Goal: Task Accomplishment & Management: Use online tool/utility

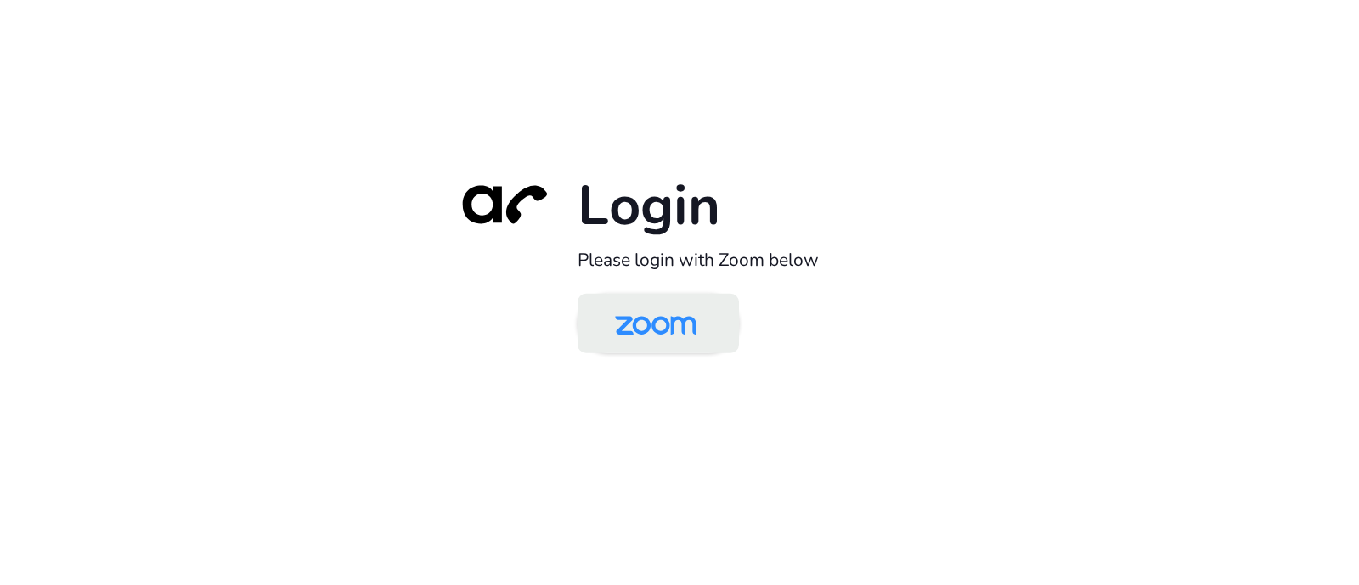
click at [692, 334] on img at bounding box center [655, 324] width 117 height 55
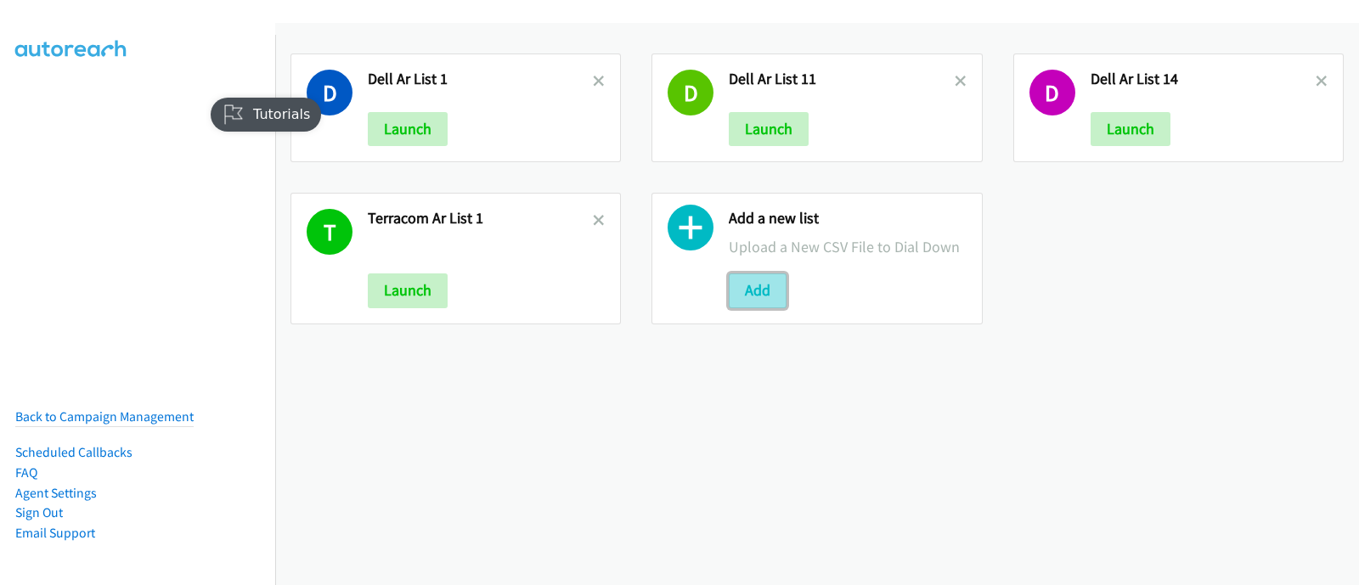
click at [767, 274] on button "Add" at bounding box center [758, 291] width 58 height 34
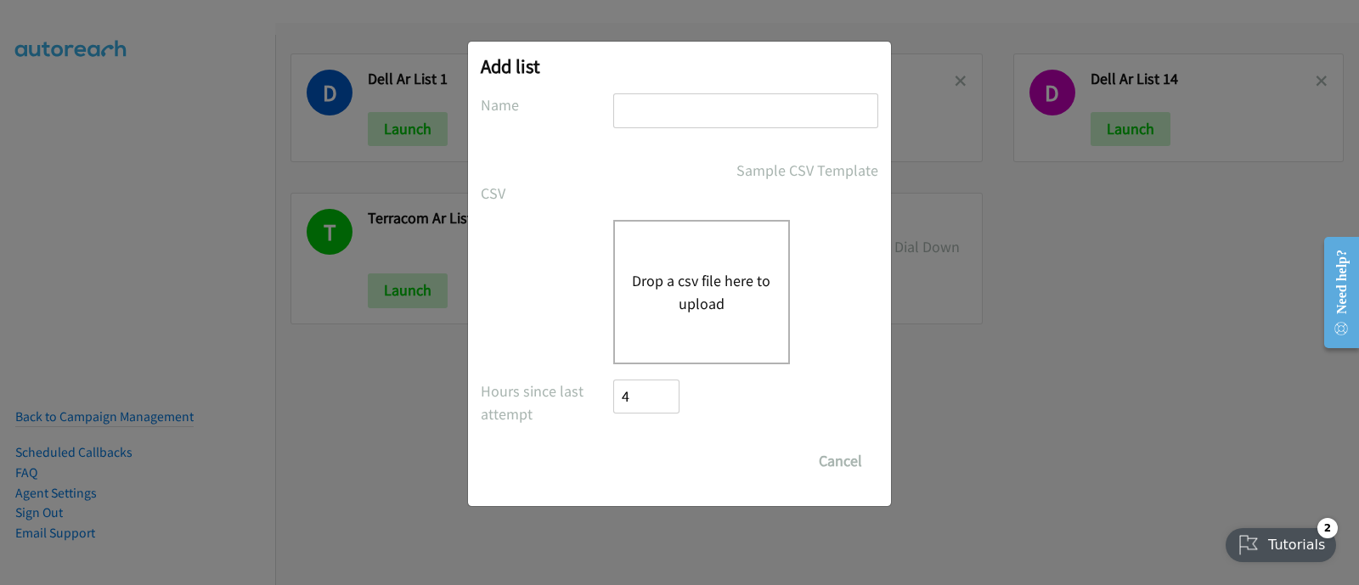
click at [702, 286] on button "Drop a csv file here to upload" at bounding box center [701, 292] width 139 height 46
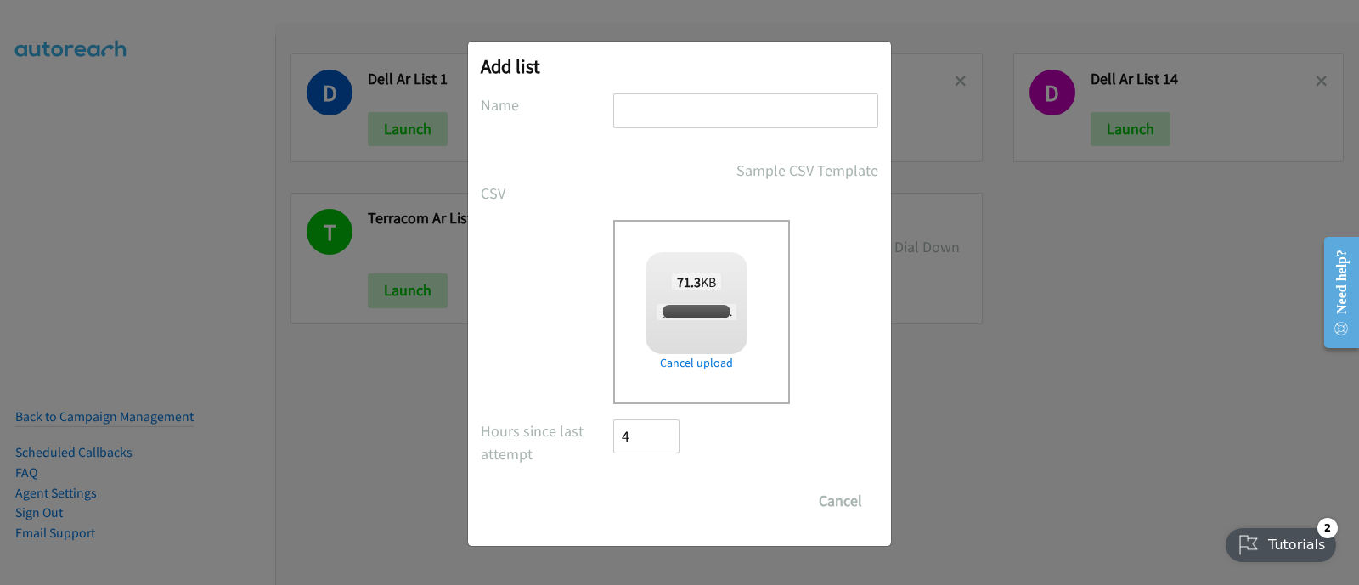
checkbox input "true"
click at [724, 102] on input "text" at bounding box center [745, 110] width 265 height 35
paste input "Rubi Nguyen + Zoom Q2FY25 Digital Phone ASEAN"
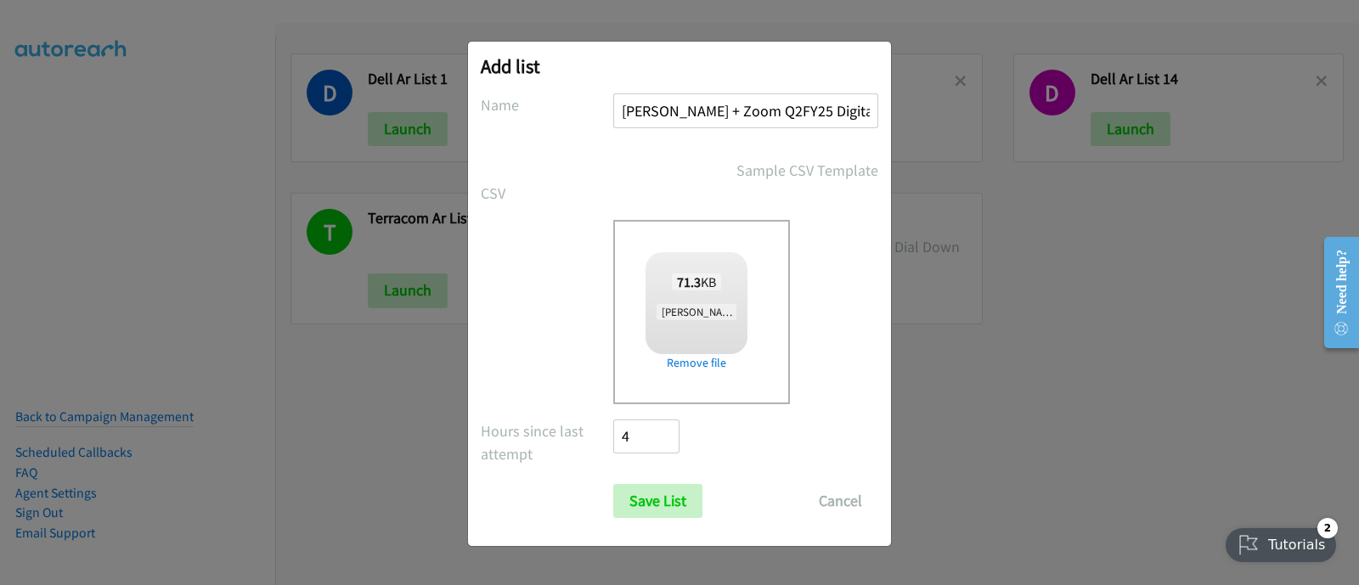
scroll to position [0, 68]
type input "Rubi Nguyen + Zoom Q2FY25 Digital Phone ASEAN"
click at [678, 488] on input "Save List" at bounding box center [657, 501] width 89 height 34
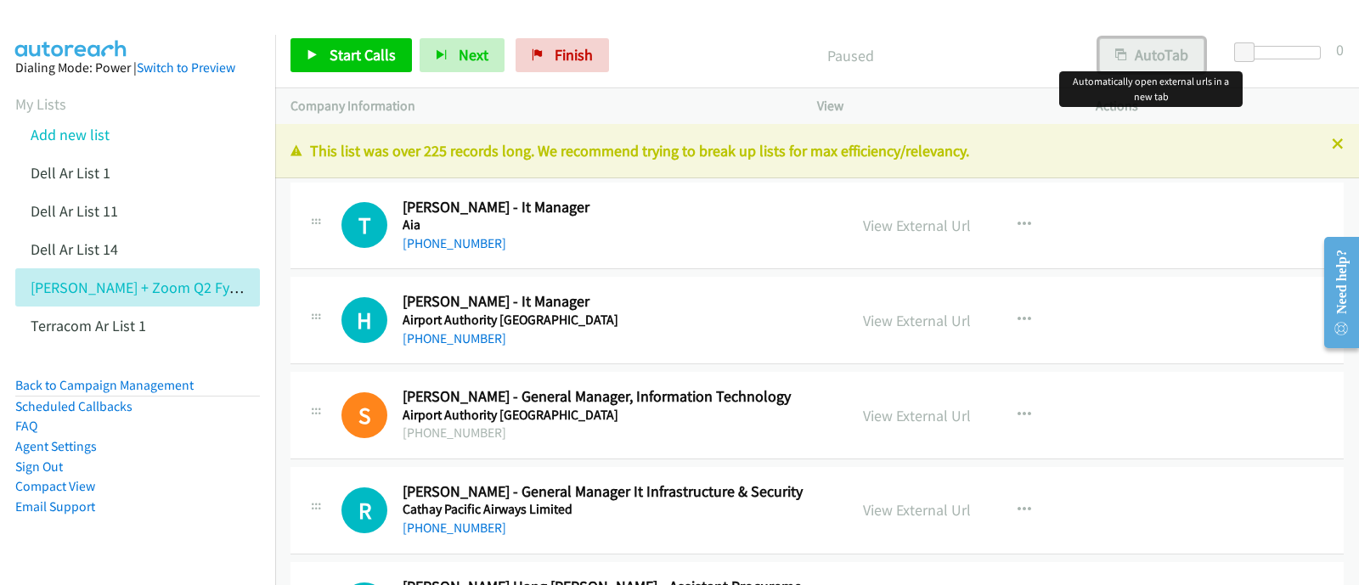
click at [1147, 51] on button "AutoTab" at bounding box center [1151, 55] width 105 height 34
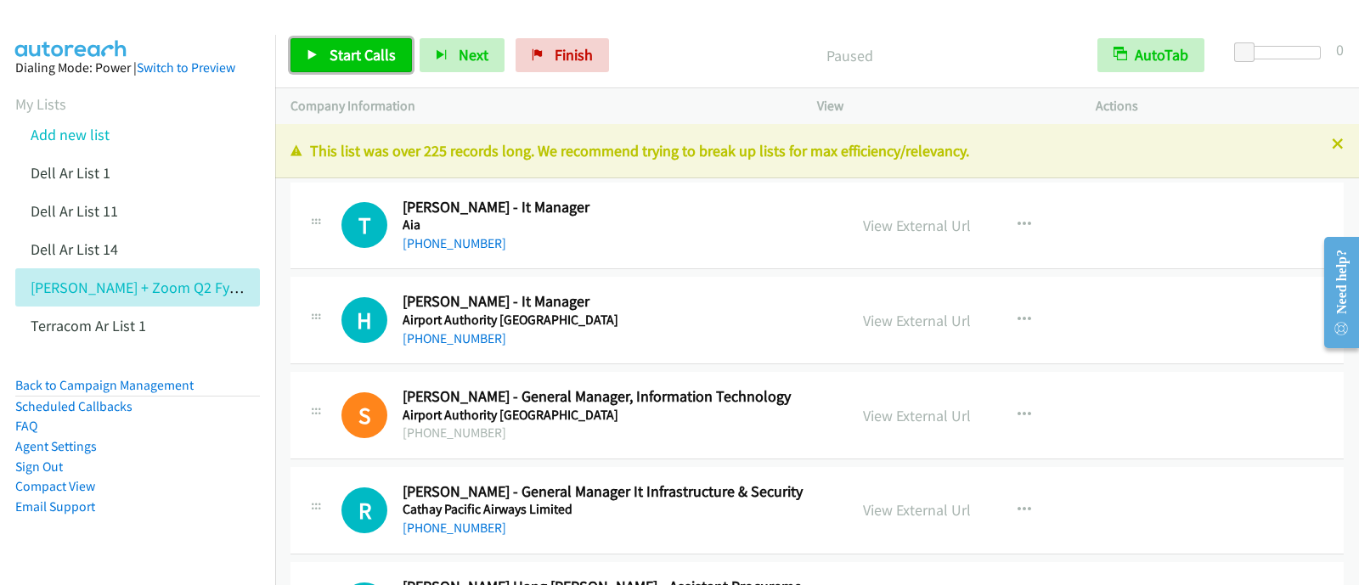
click at [344, 42] on link "Start Calls" at bounding box center [351, 55] width 121 height 34
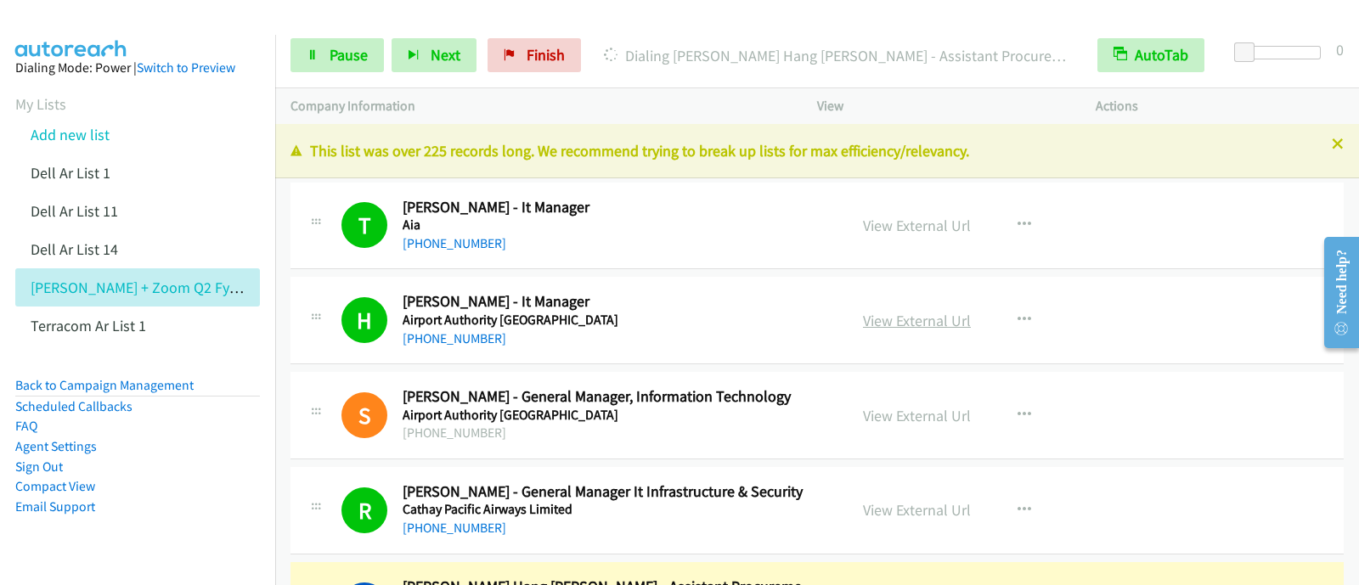
click at [931, 316] on link "View External Url" at bounding box center [917, 321] width 108 height 20
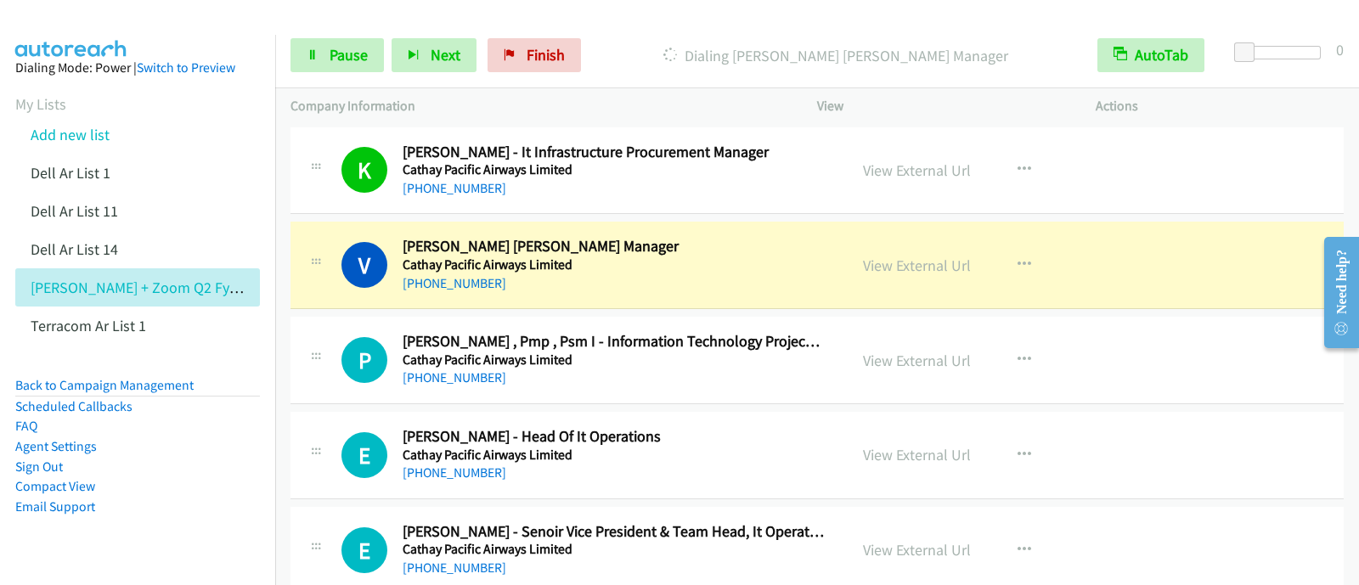
scroll to position [531, 0]
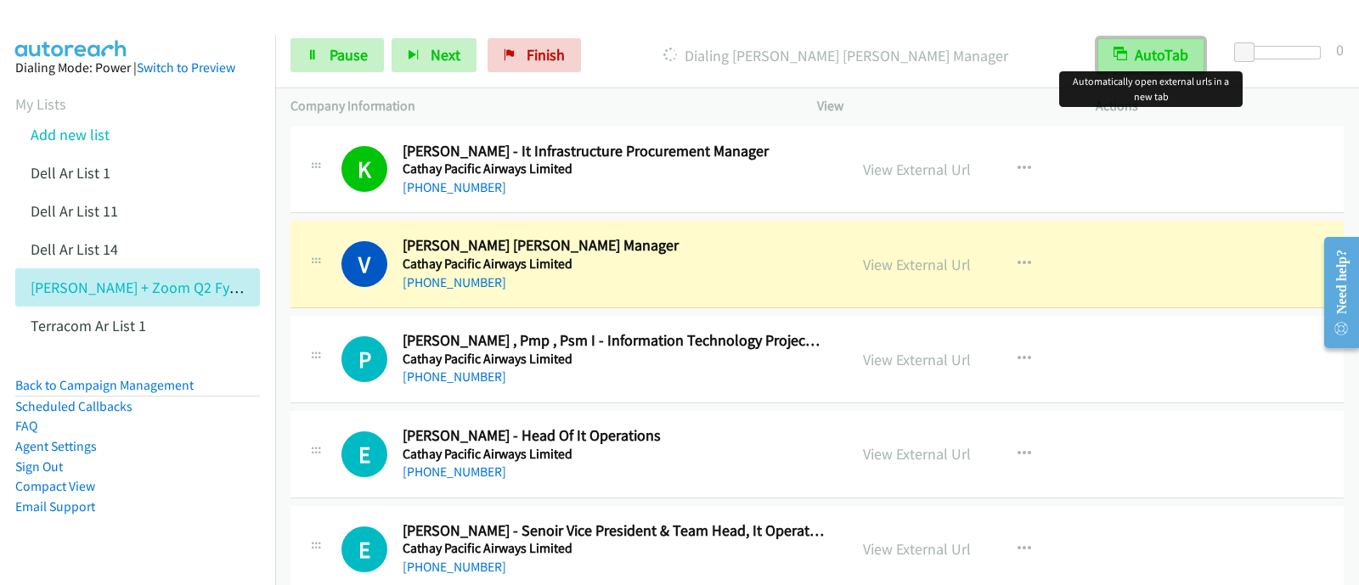
click at [1176, 46] on button "AutoTab" at bounding box center [1150, 55] width 107 height 34
click at [1176, 54] on button "AutoTab" at bounding box center [1151, 55] width 105 height 34
click at [902, 267] on link "View External Url" at bounding box center [917, 265] width 108 height 20
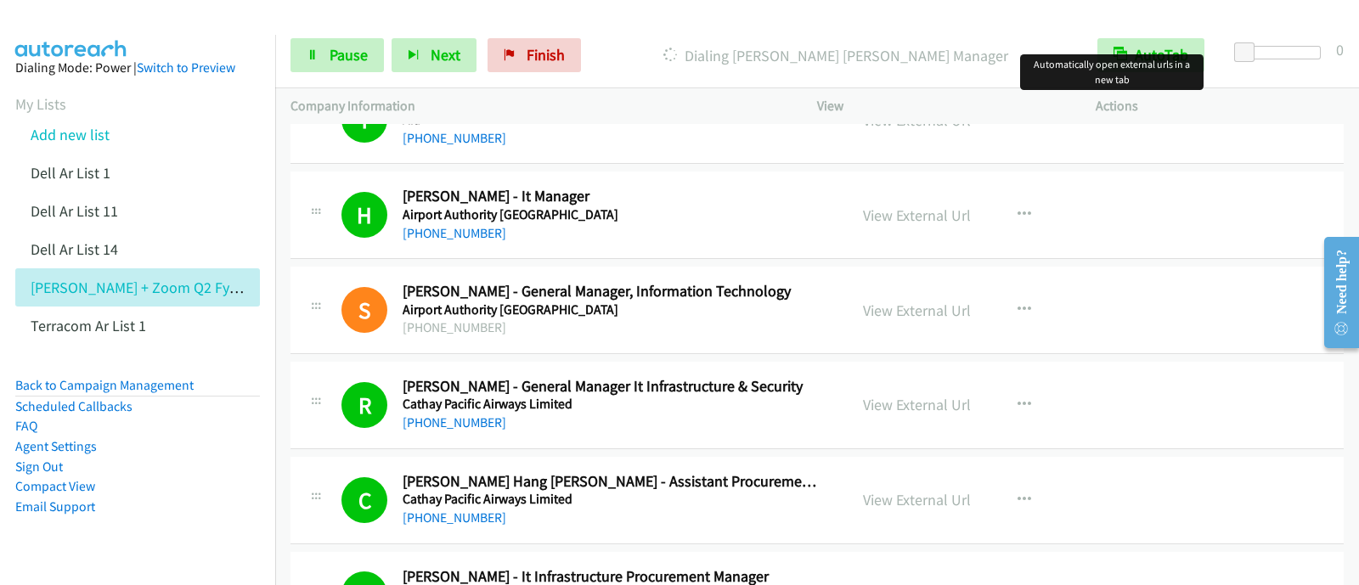
scroll to position [0, 0]
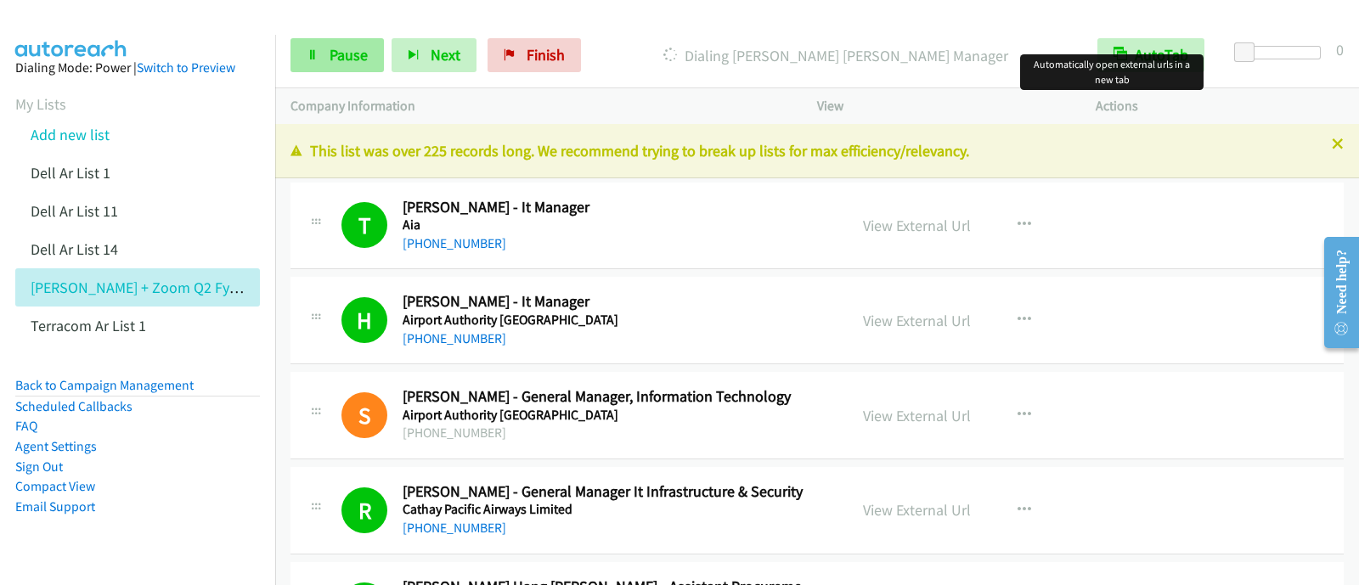
click at [374, 72] on div "Start Calls Pause Next Finish Dialing Victor C.K. Wong - I.T. Manager AutoTab A…" at bounding box center [817, 55] width 1084 height 65
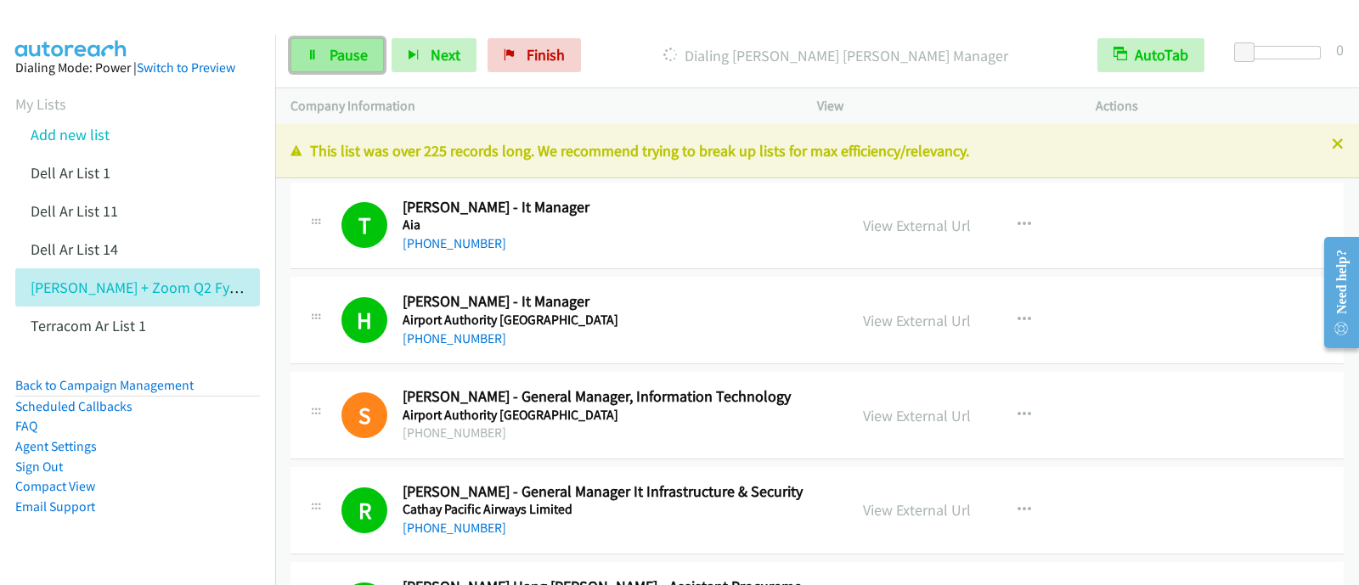
click at [352, 65] on link "Pause" at bounding box center [337, 55] width 93 height 34
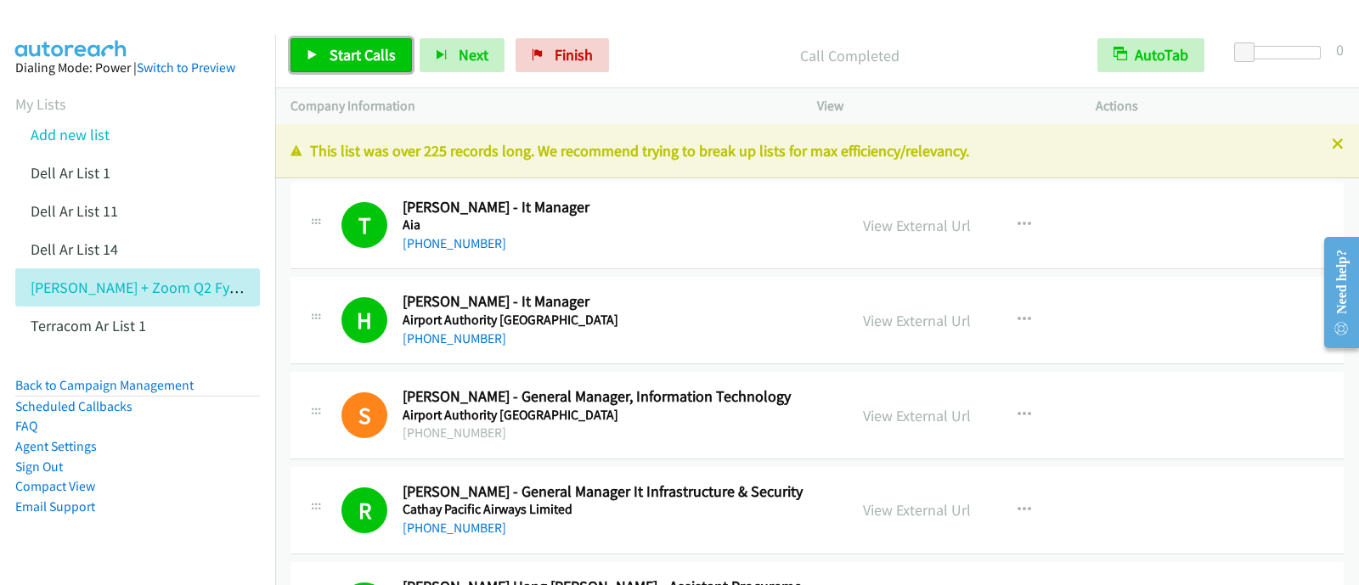
click at [376, 64] on span "Start Calls" at bounding box center [363, 55] width 66 height 20
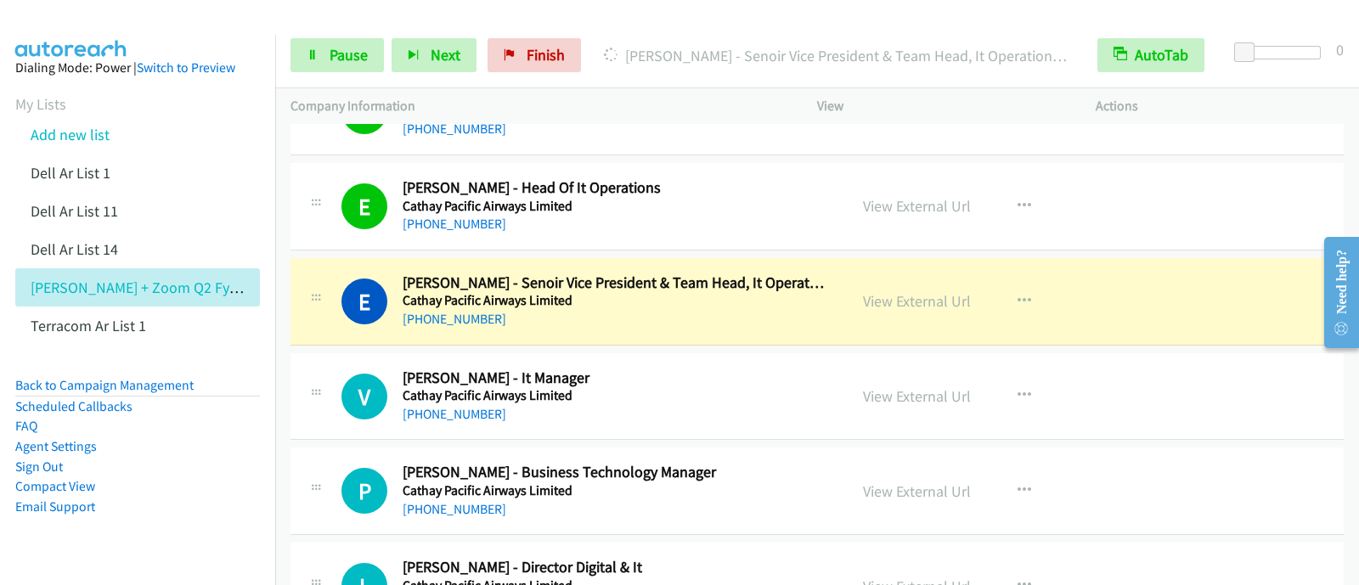
scroll to position [849, 0]
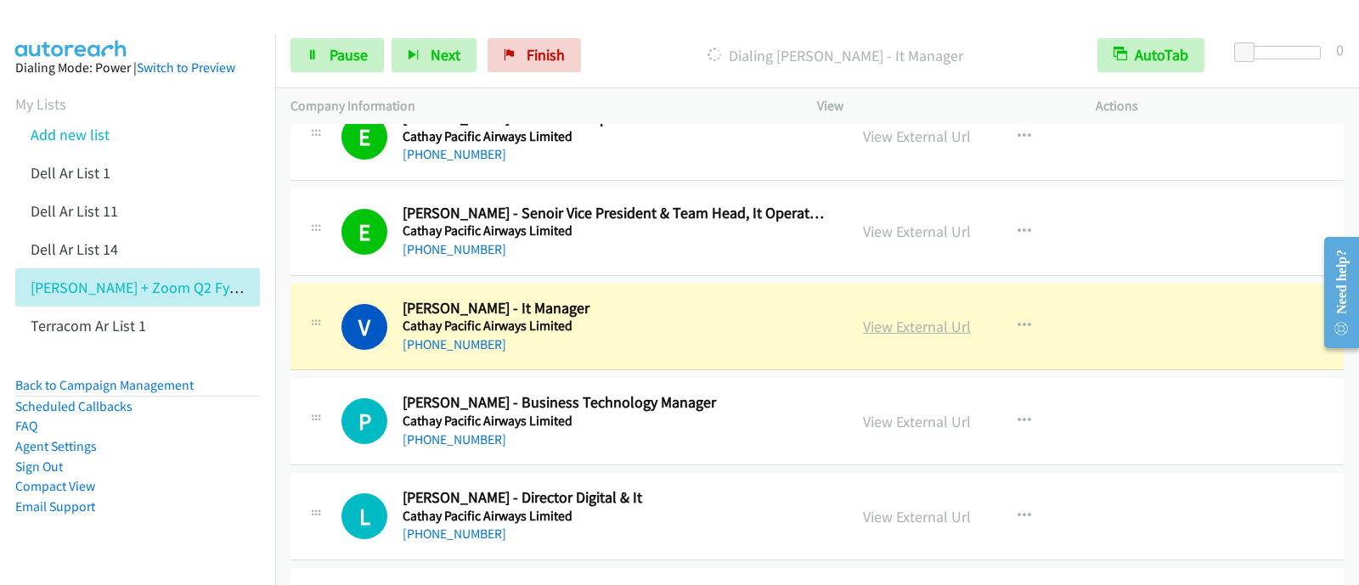
click at [889, 323] on link "View External Url" at bounding box center [917, 327] width 108 height 20
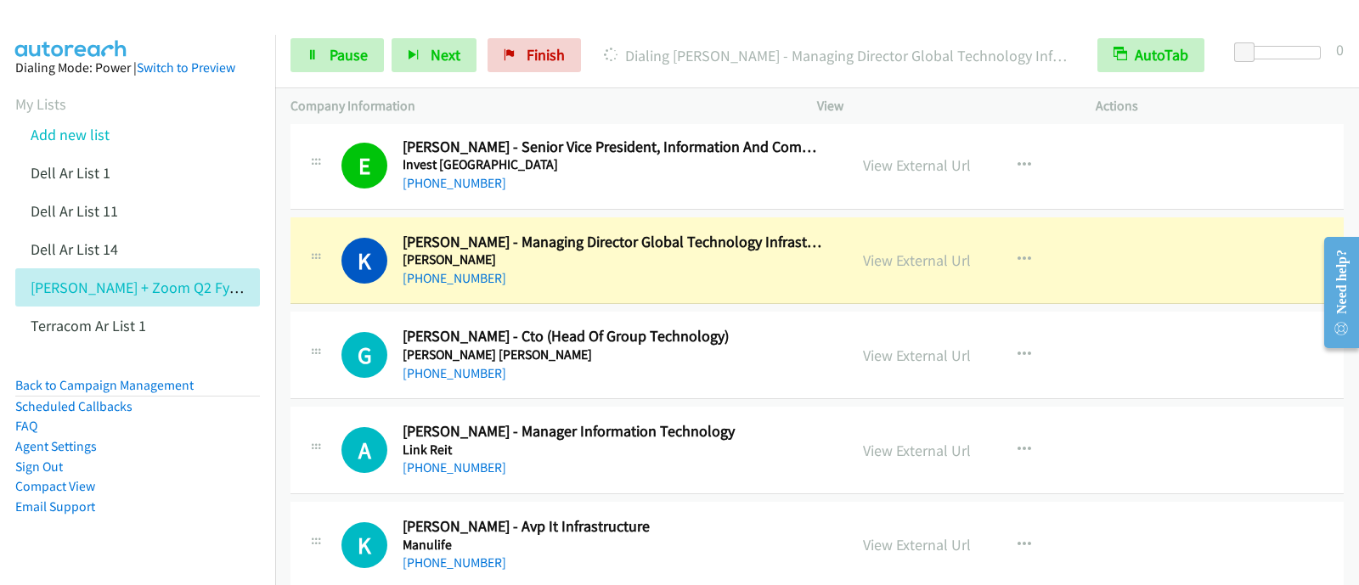
scroll to position [2446, 0]
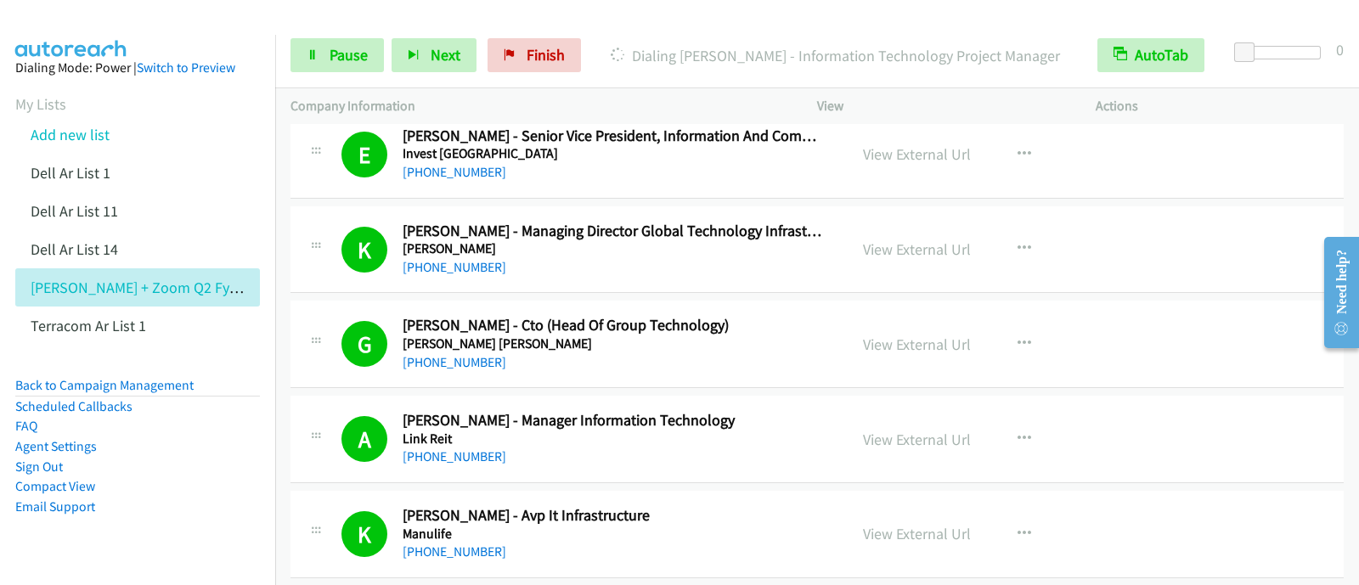
click at [1239, 252] on div "K Callback Scheduled Kerry Peirse - Managing Director Global Technology Infrast…" at bounding box center [817, 249] width 1053 height 87
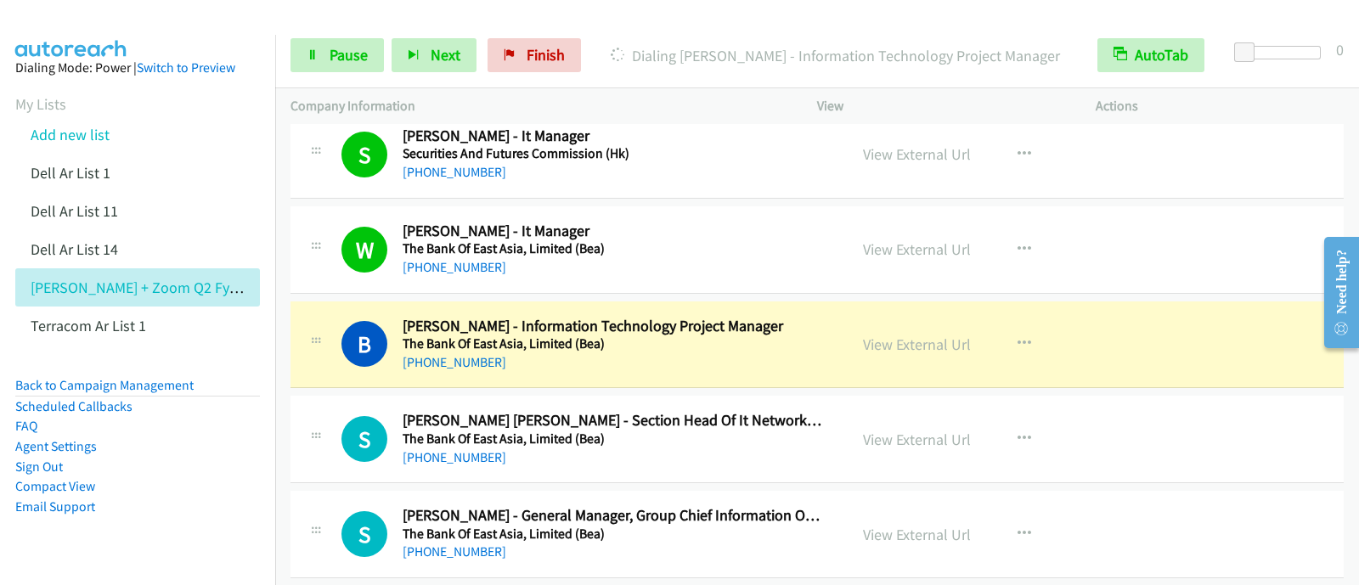
scroll to position [3420, 0]
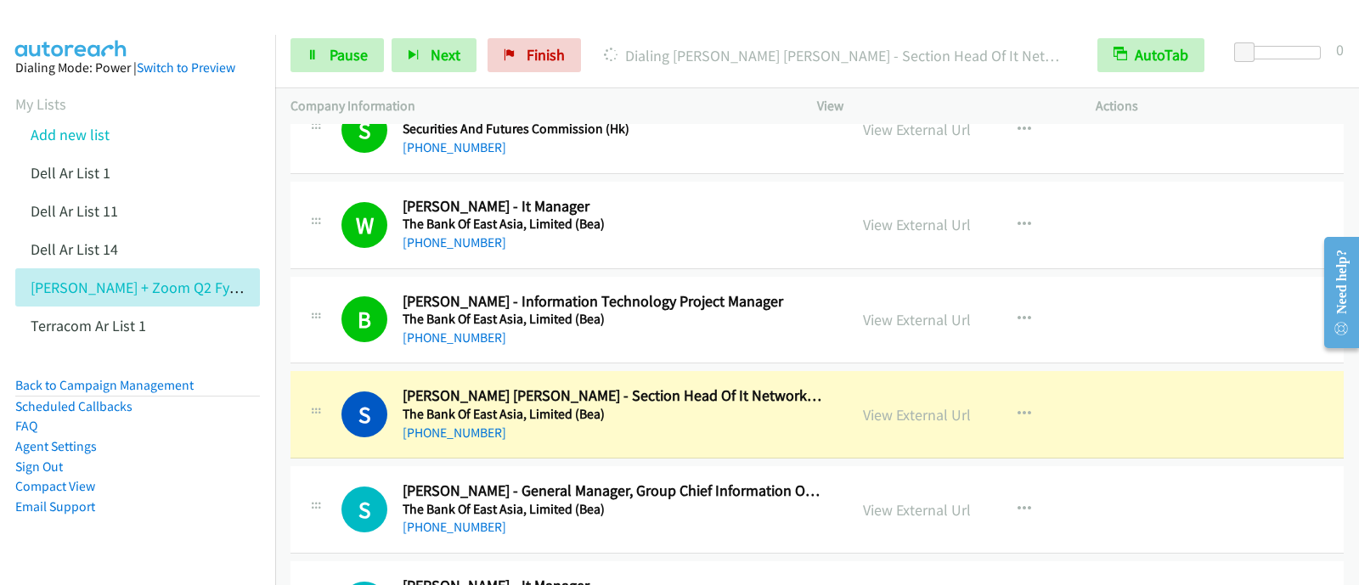
click at [1256, 223] on div "W Callback Scheduled Wilson C. - It Manager The Bank Of East Asia, Limited (Bea…" at bounding box center [817, 225] width 1053 height 87
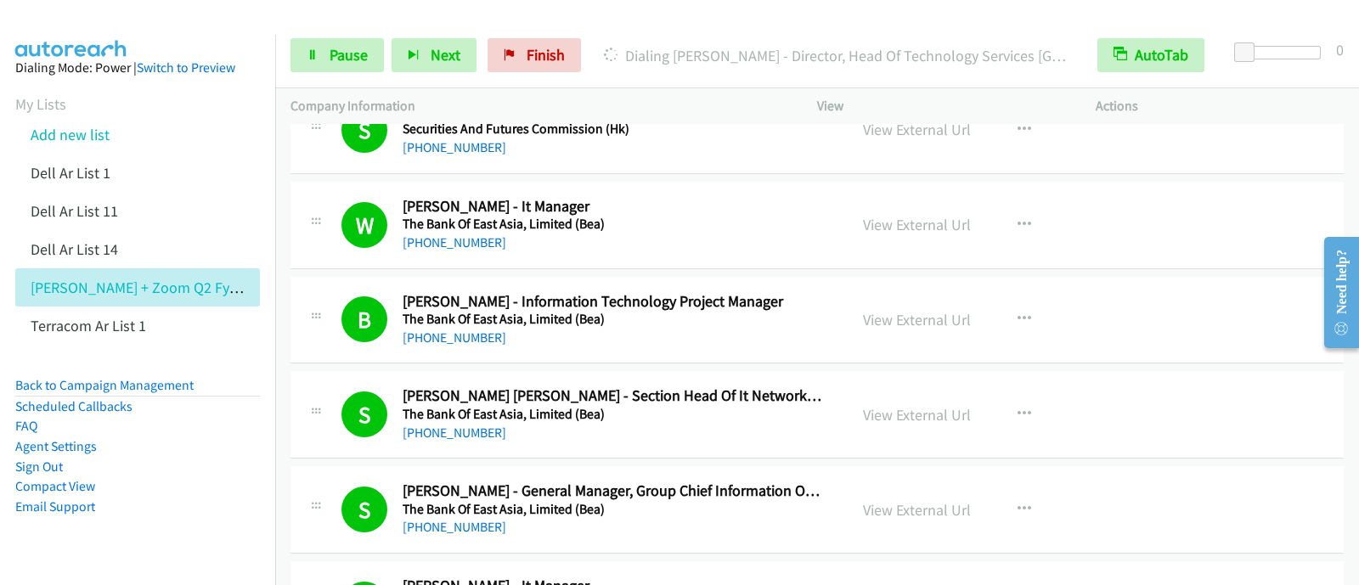
click at [93, 26] on img at bounding box center [71, 29] width 127 height 59
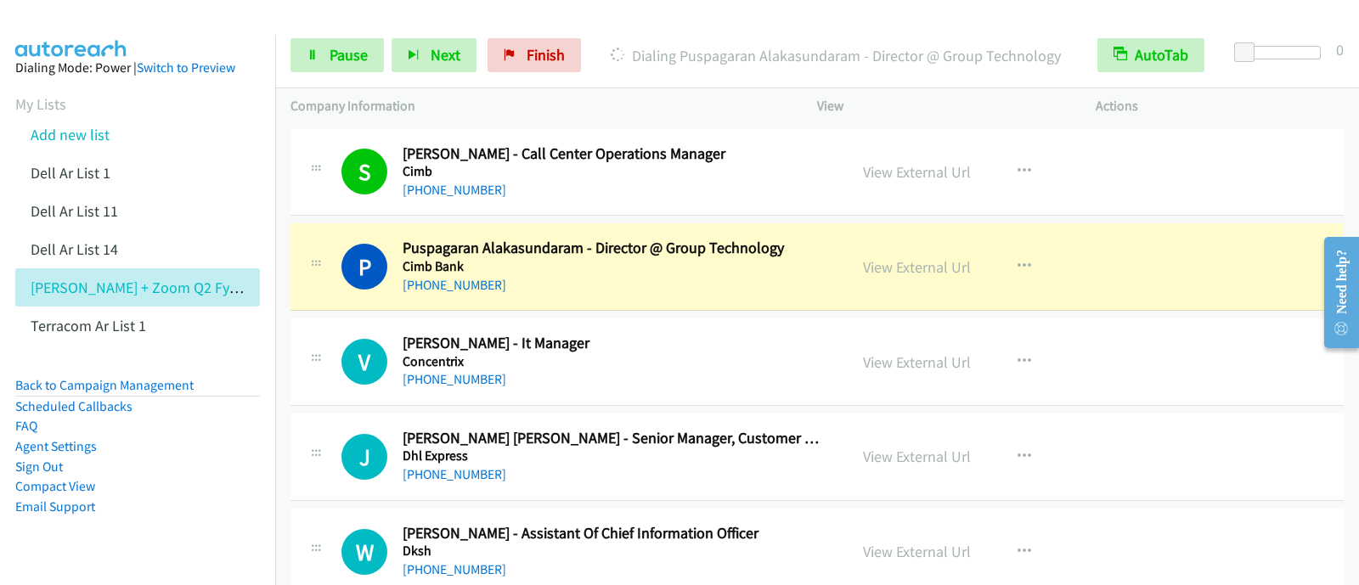
scroll to position [6238, 0]
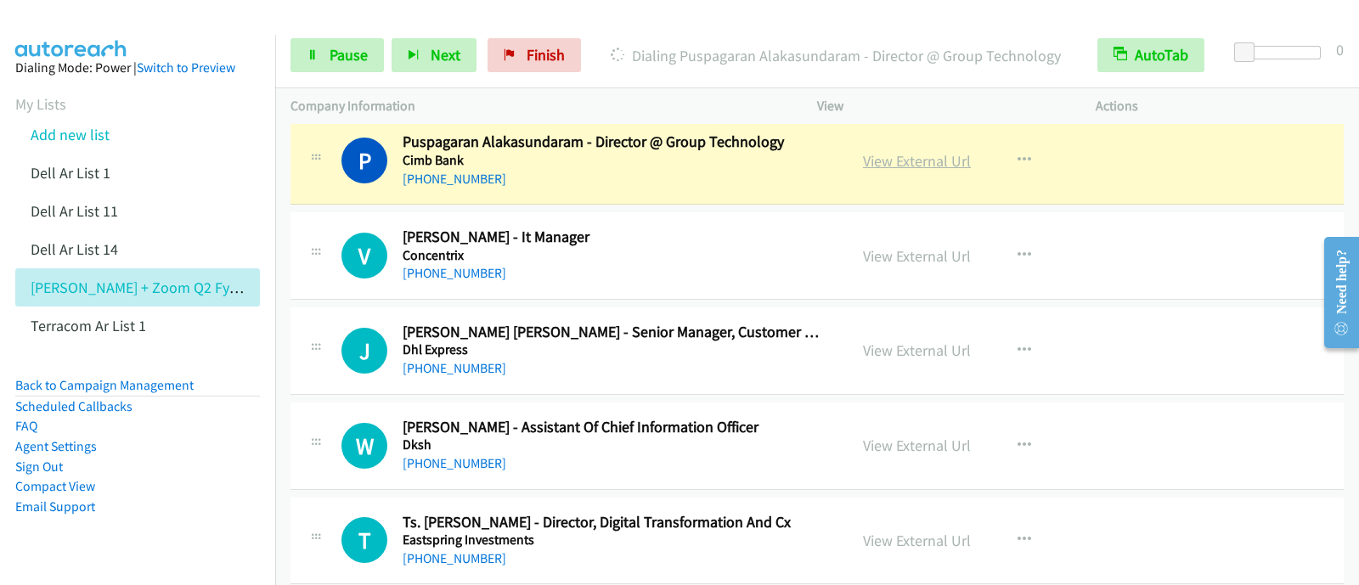
click at [939, 151] on link "View External Url" at bounding box center [917, 161] width 108 height 20
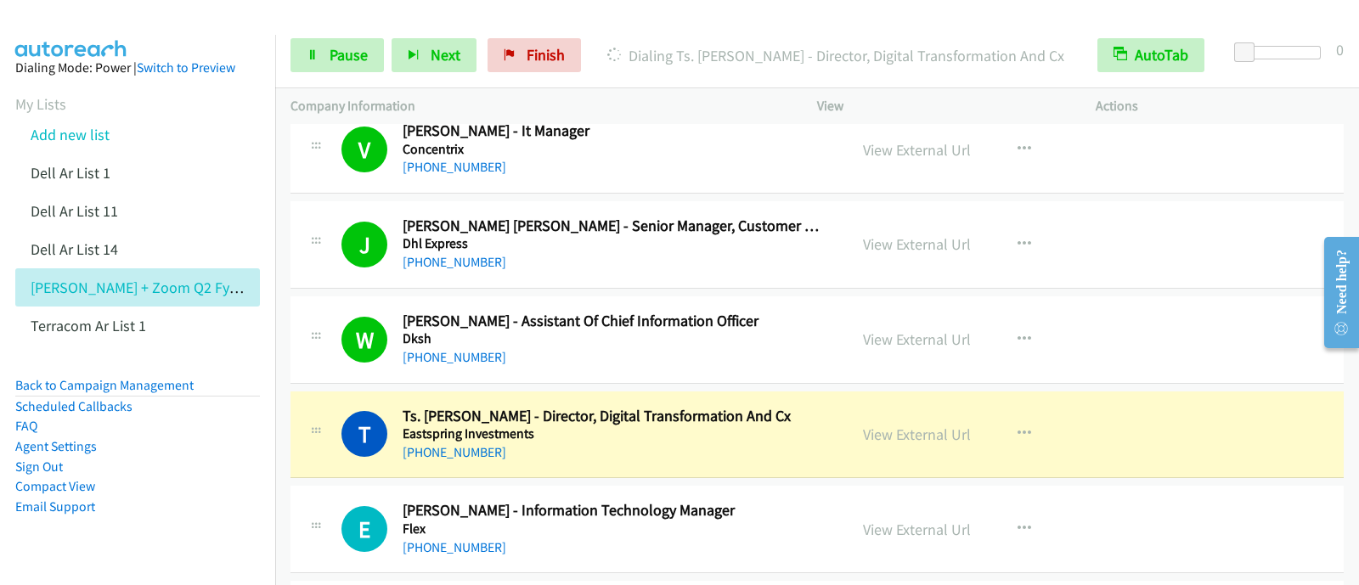
scroll to position [6557, 0]
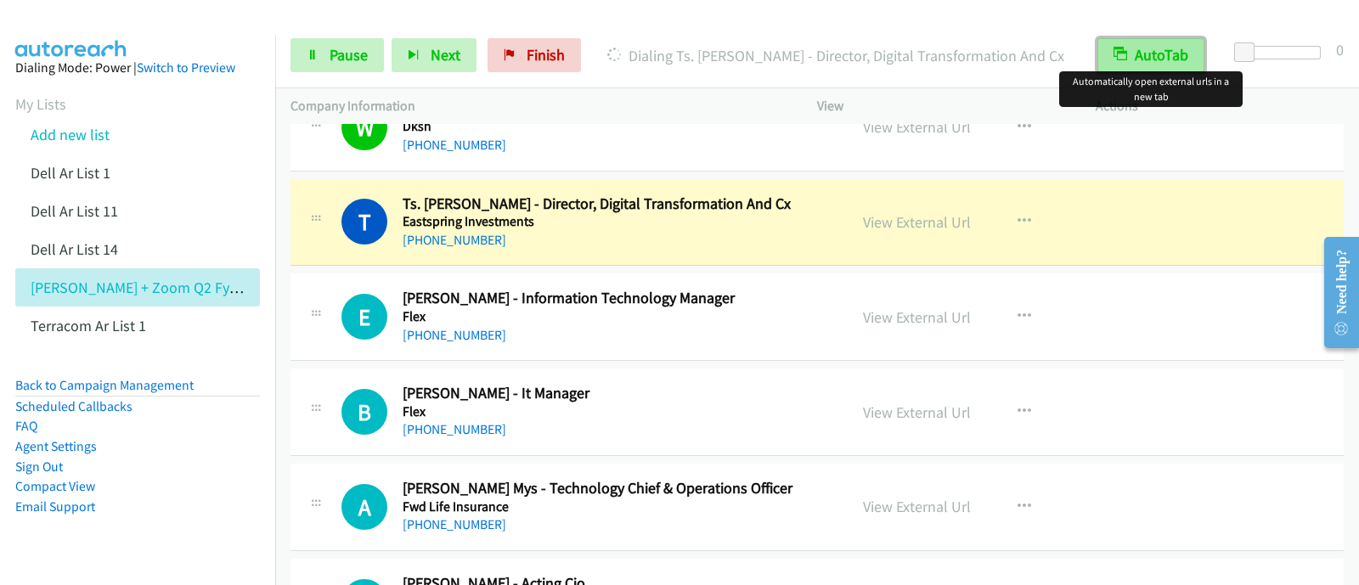
click at [1134, 54] on button "AutoTab" at bounding box center [1150, 55] width 107 height 34
click at [1132, 62] on button "AutoTab" at bounding box center [1151, 55] width 105 height 34
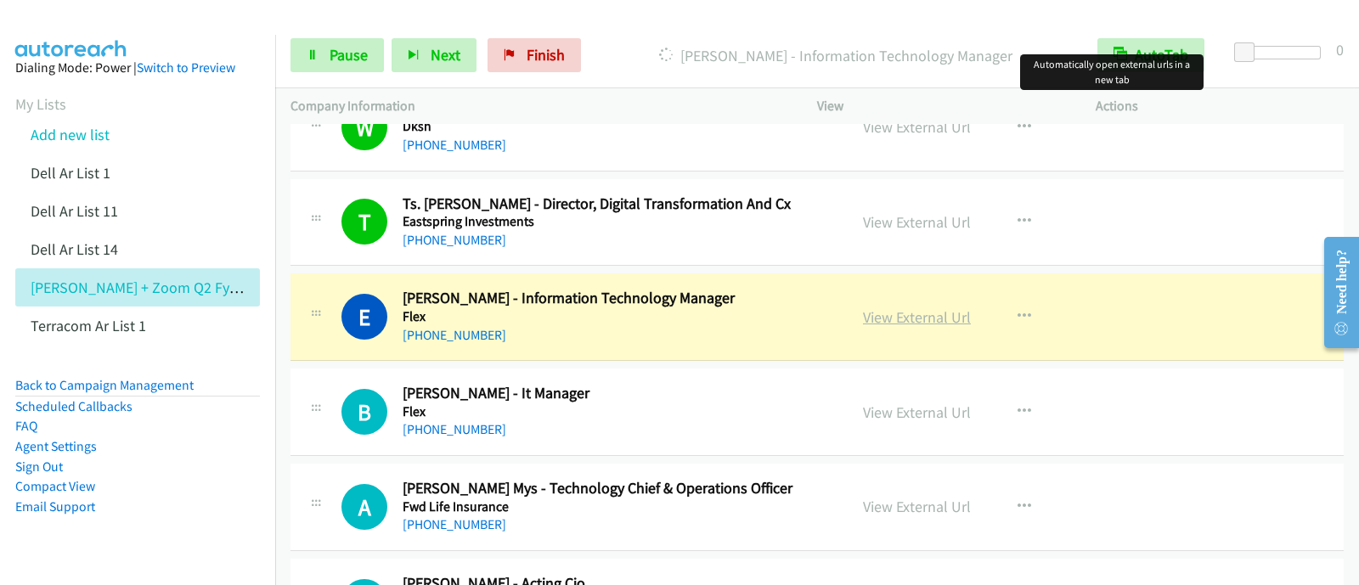
click at [915, 307] on link "View External Url" at bounding box center [917, 317] width 108 height 20
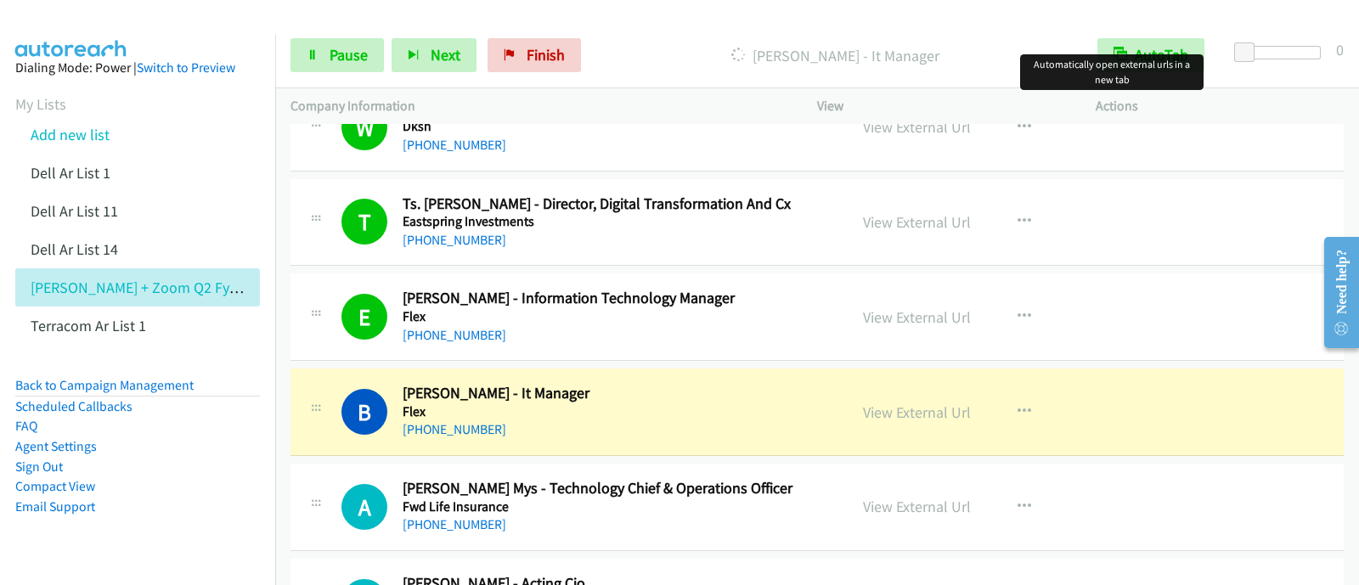
scroll to position [6663, 0]
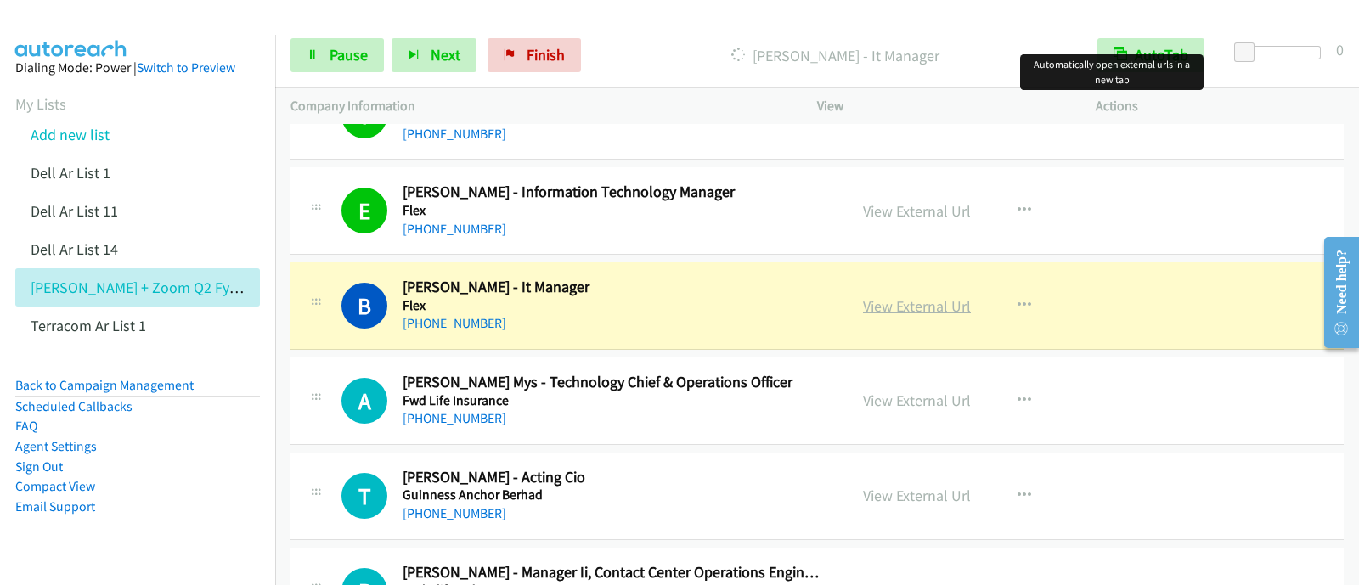
click at [917, 296] on link "View External Url" at bounding box center [917, 306] width 108 height 20
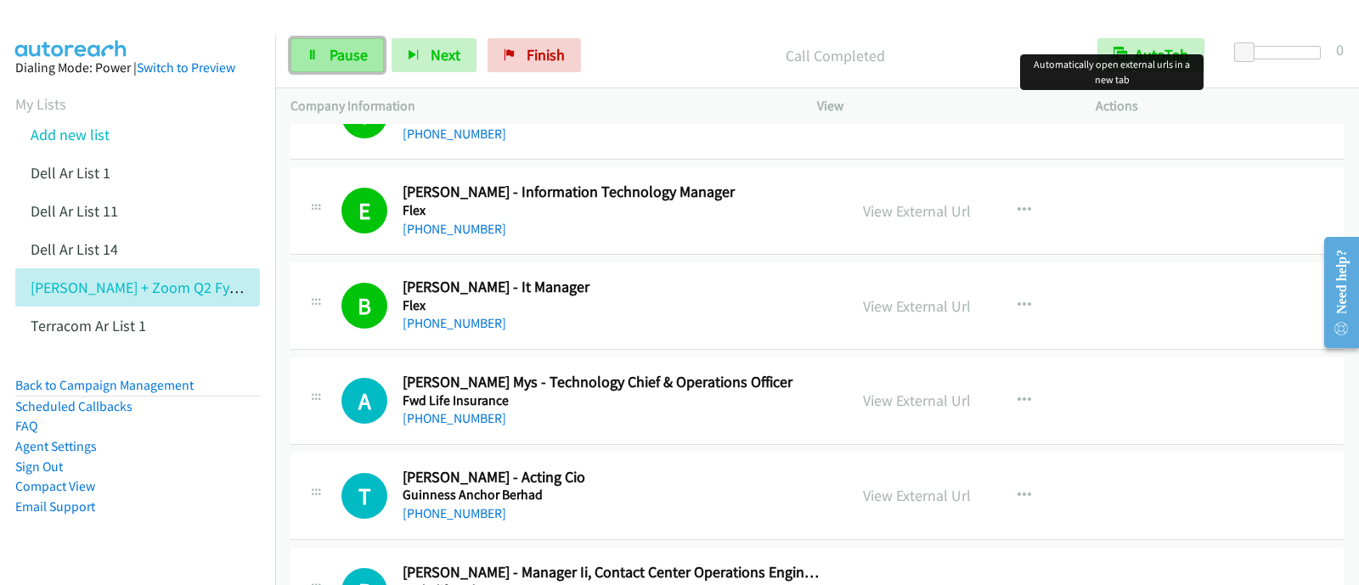
click at [360, 57] on span "Pause" at bounding box center [349, 55] width 38 height 20
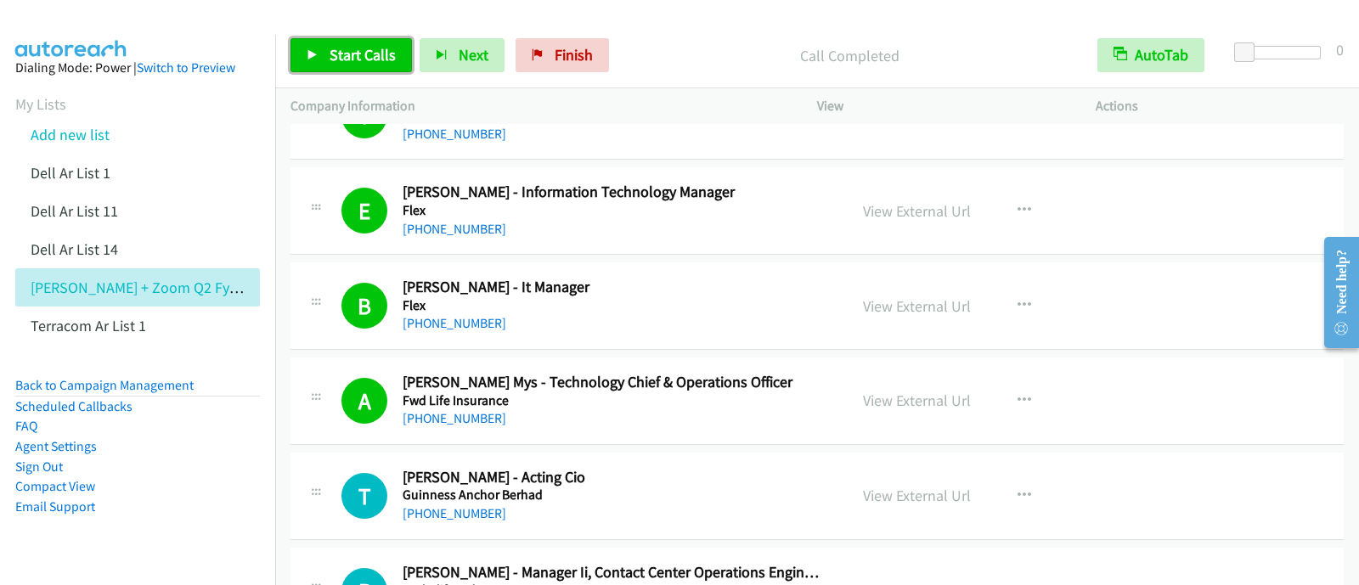
click at [361, 51] on span "Start Calls" at bounding box center [363, 55] width 66 height 20
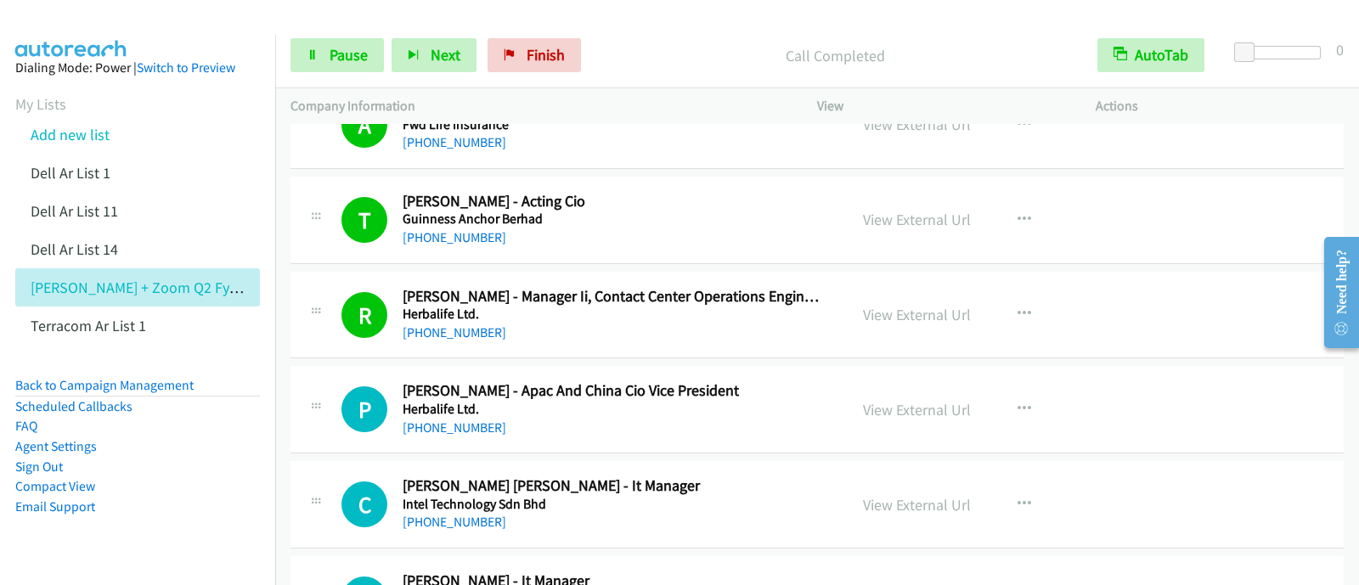
scroll to position [6982, 0]
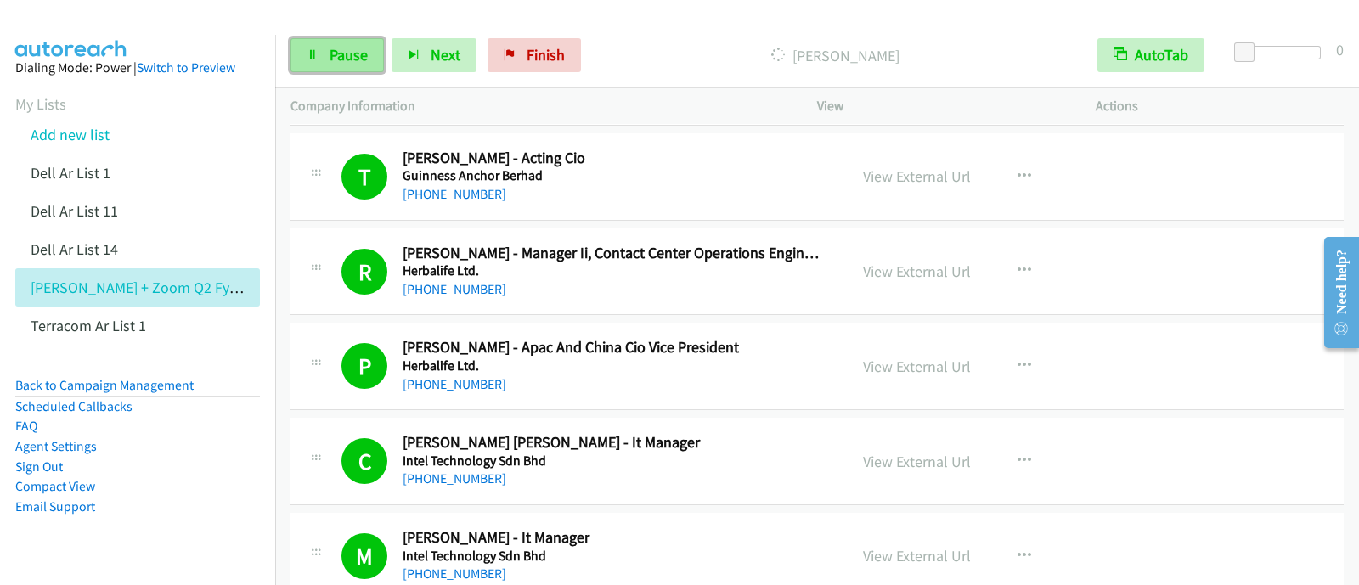
click at [348, 65] on link "Pause" at bounding box center [337, 55] width 93 height 34
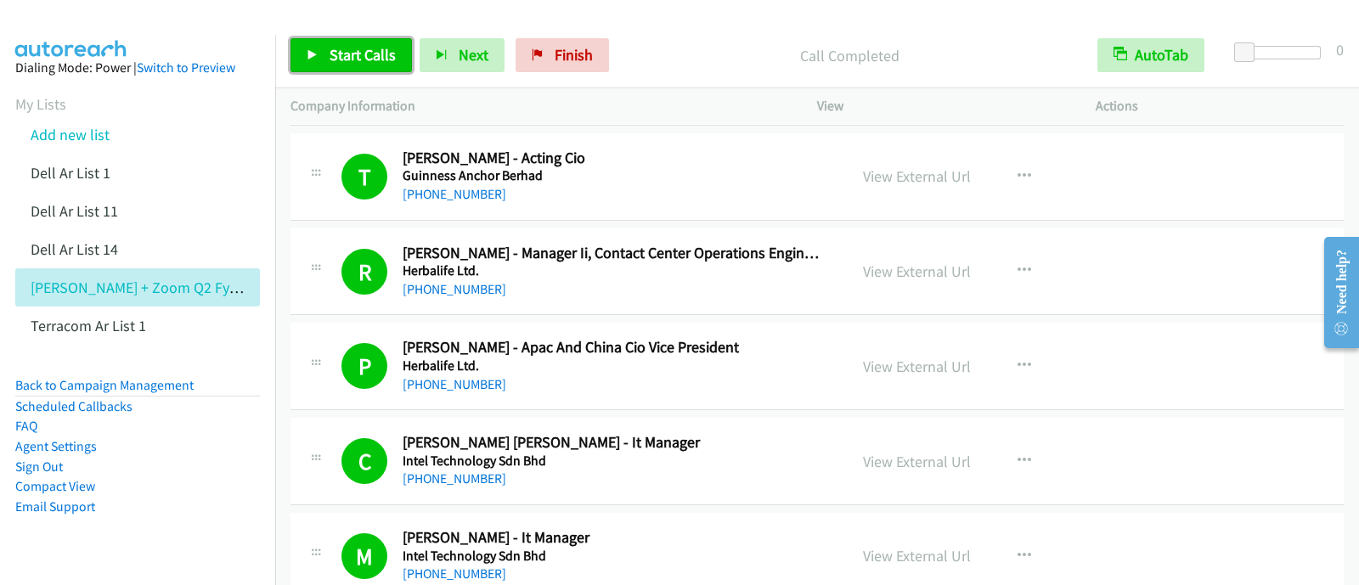
click at [357, 45] on span "Start Calls" at bounding box center [363, 55] width 66 height 20
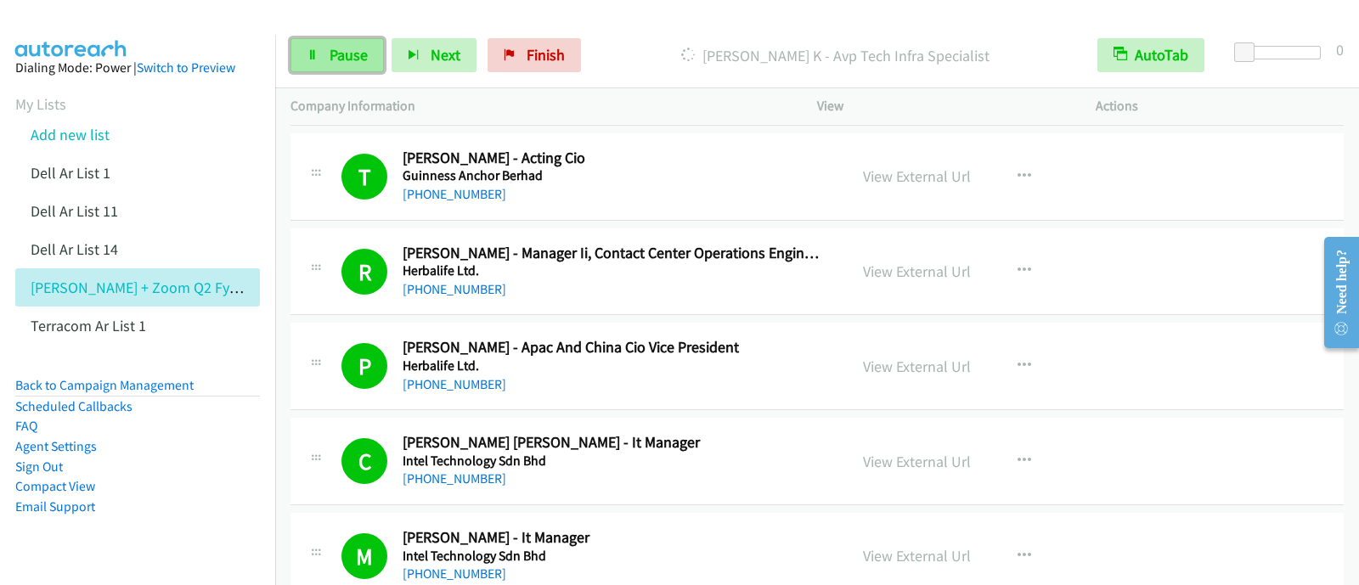
click at [368, 48] on link "Pause" at bounding box center [337, 55] width 93 height 34
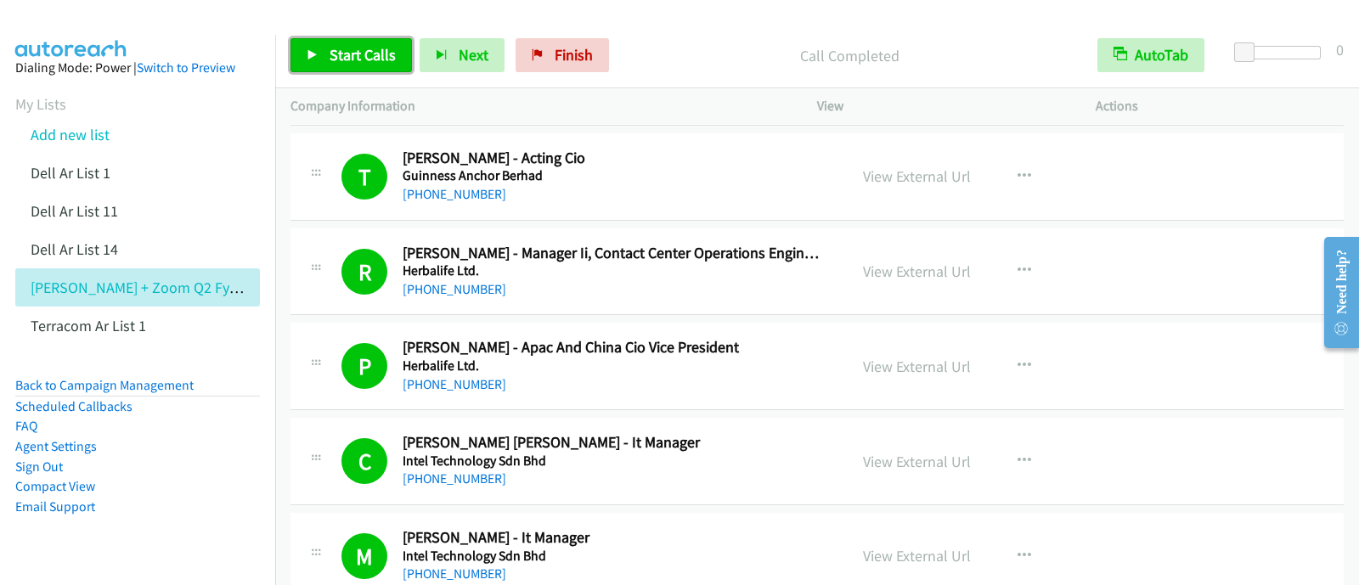
click at [357, 45] on span "Start Calls" at bounding box center [363, 55] width 66 height 20
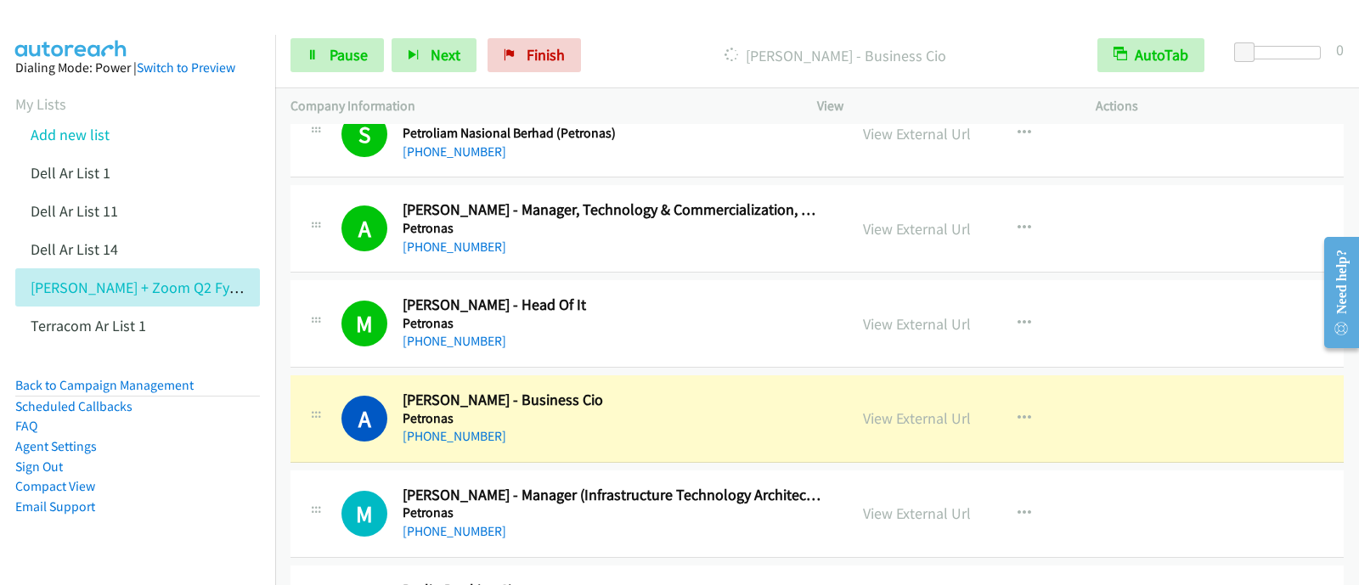
scroll to position [8643, 0]
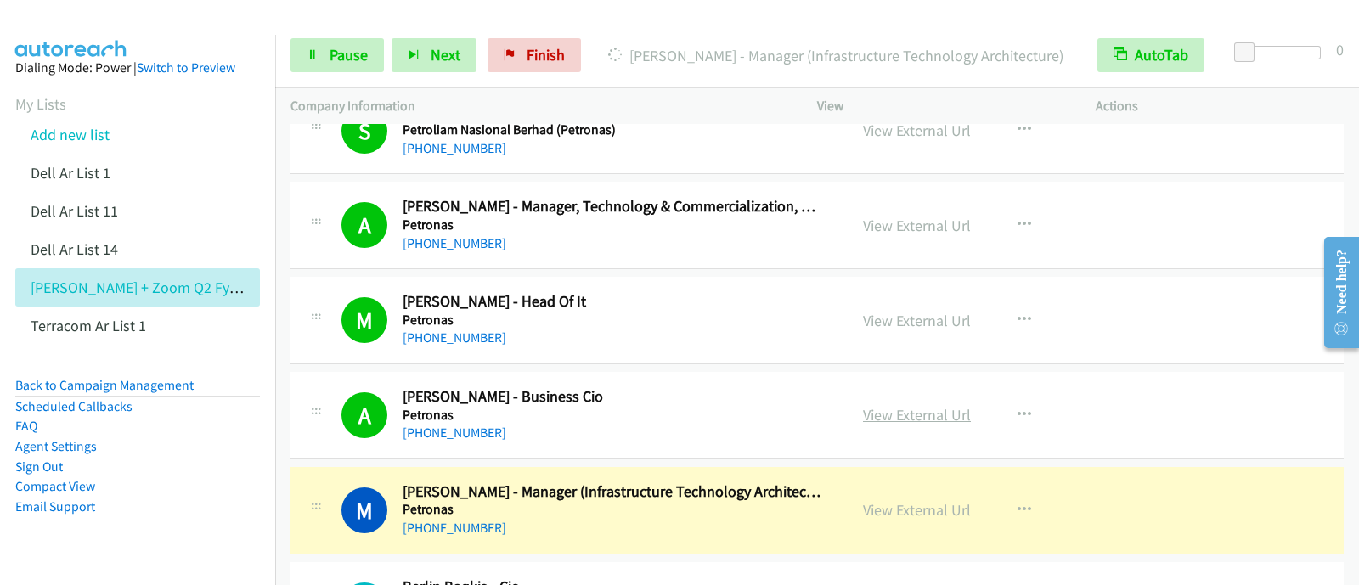
click at [958, 405] on link "View External Url" at bounding box center [917, 415] width 108 height 20
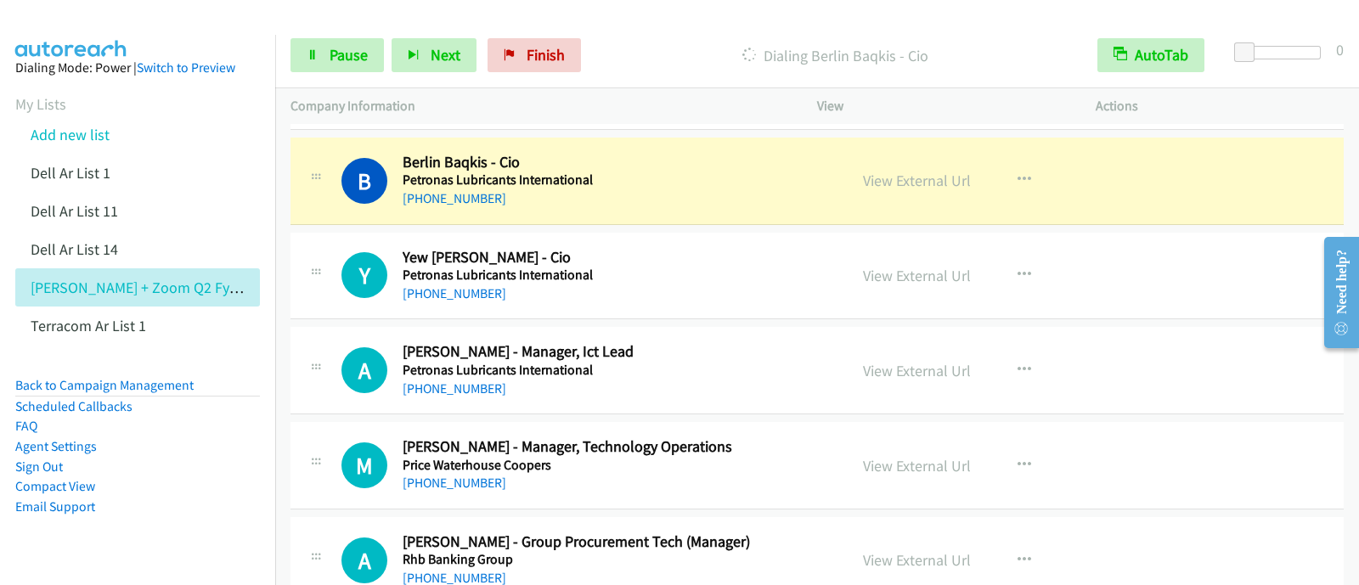
scroll to position [8962, 0]
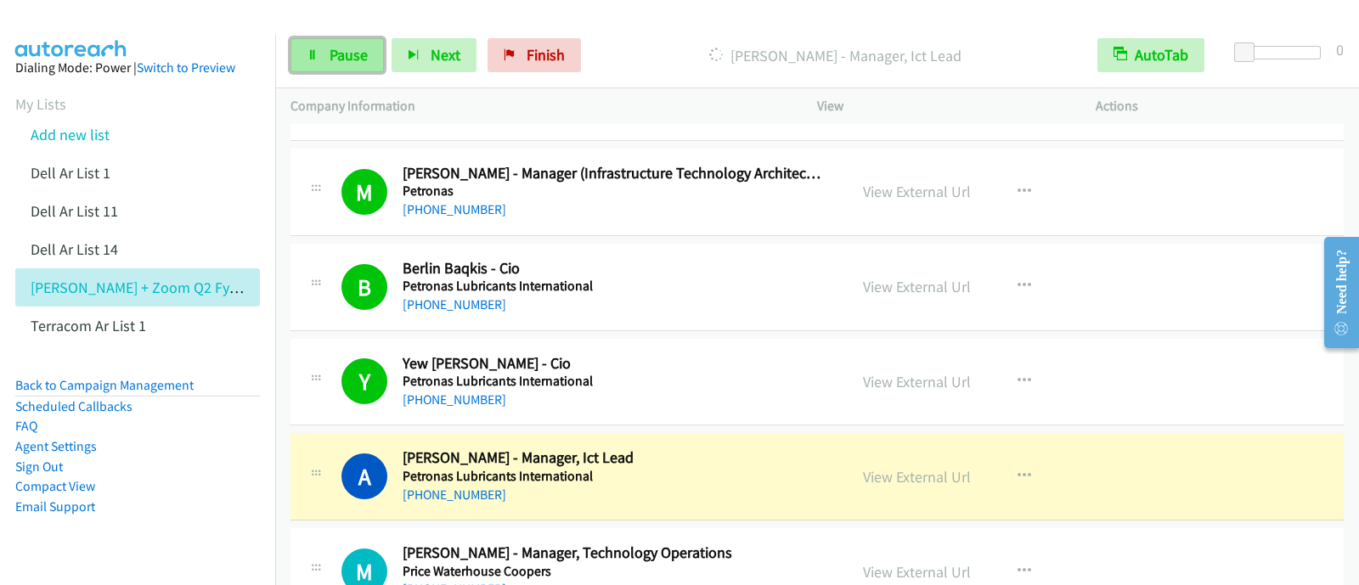
drag, startPoint x: 341, startPoint y: 71, endPoint x: 367, endPoint y: 60, distance: 27.8
click at [341, 71] on link "Pause" at bounding box center [337, 55] width 93 height 34
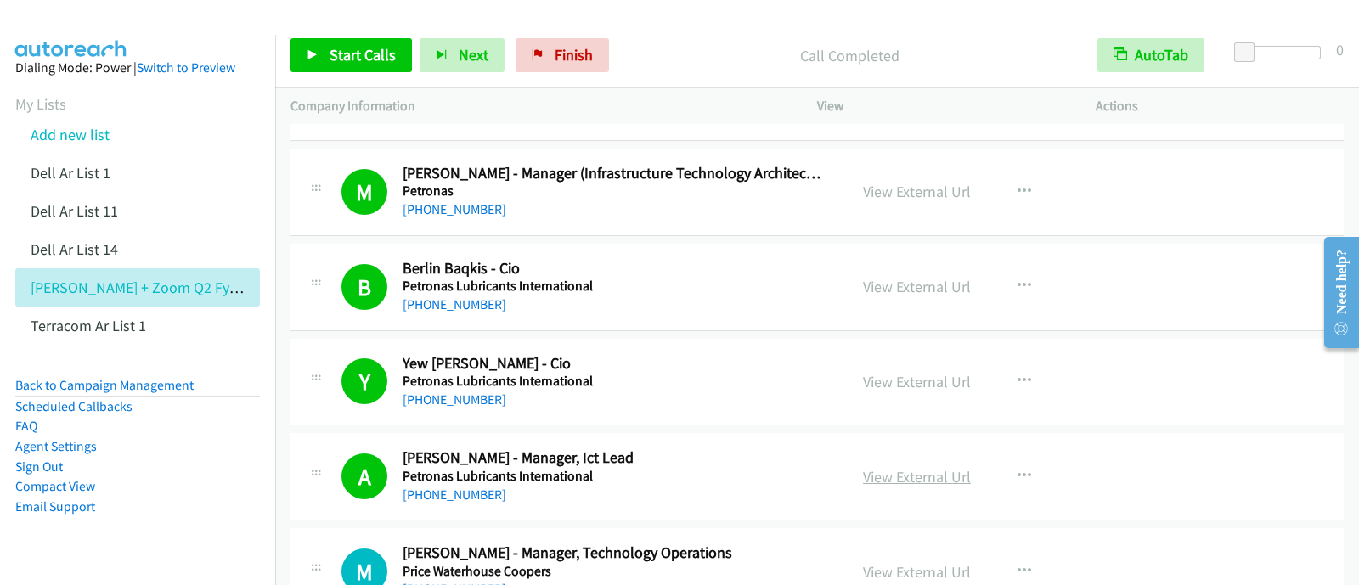
click at [926, 467] on link "View External Url" at bounding box center [917, 477] width 108 height 20
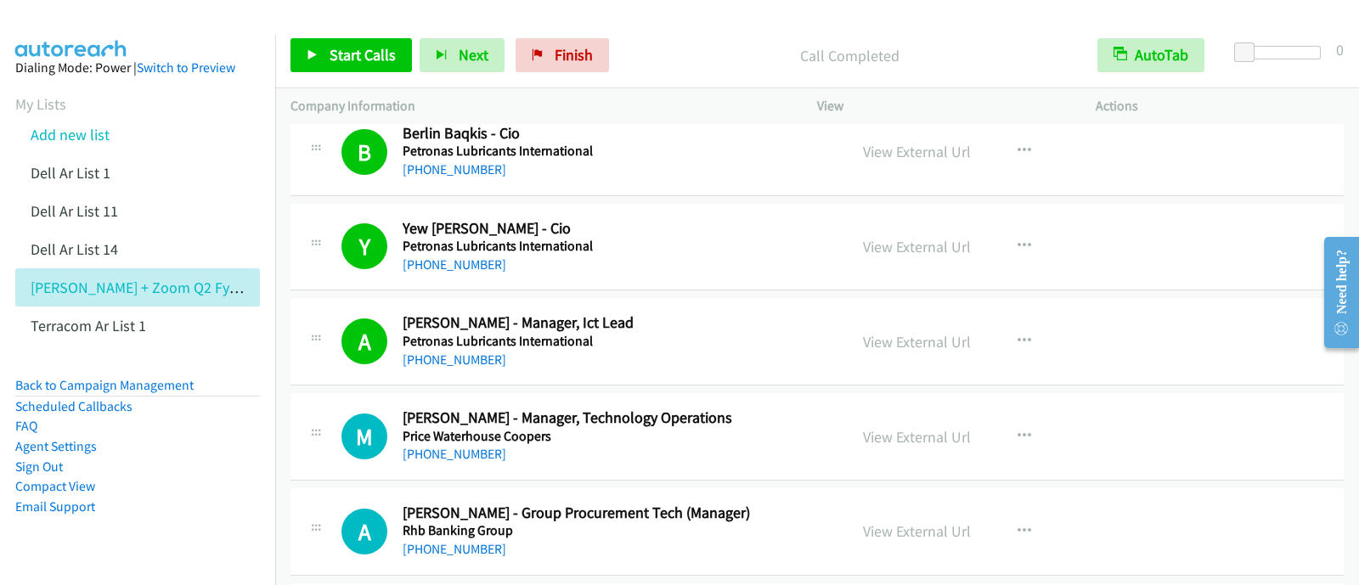
scroll to position [9068, 0]
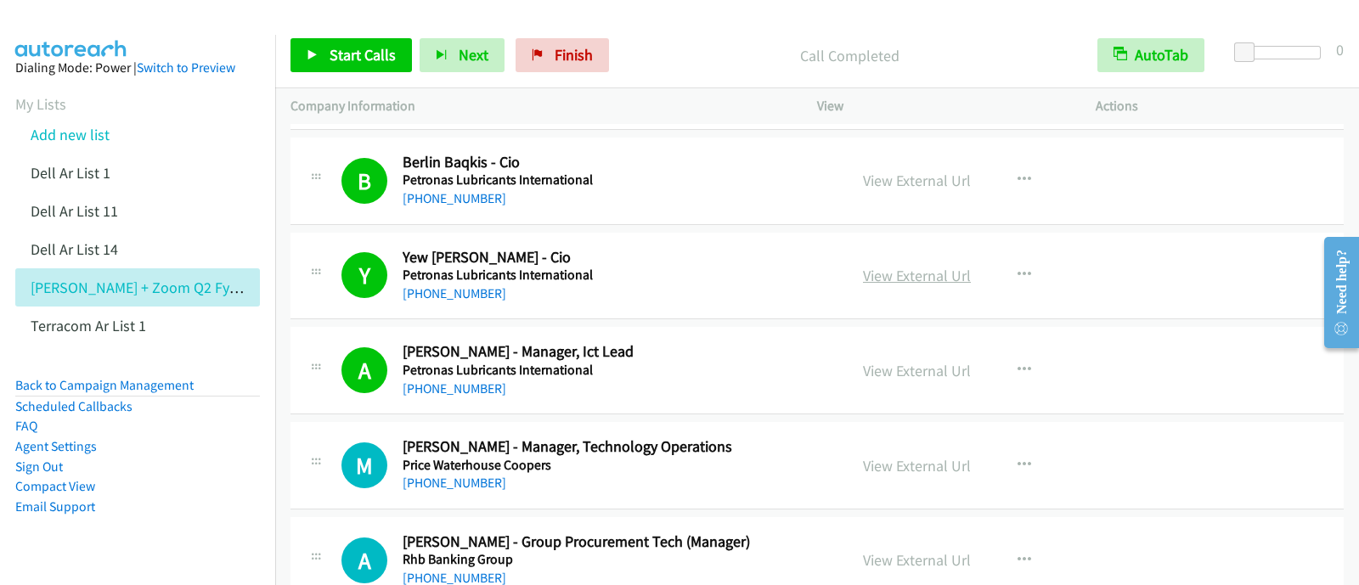
click at [899, 266] on link "View External Url" at bounding box center [917, 276] width 108 height 20
click at [350, 47] on span "Start Calls" at bounding box center [363, 55] width 66 height 20
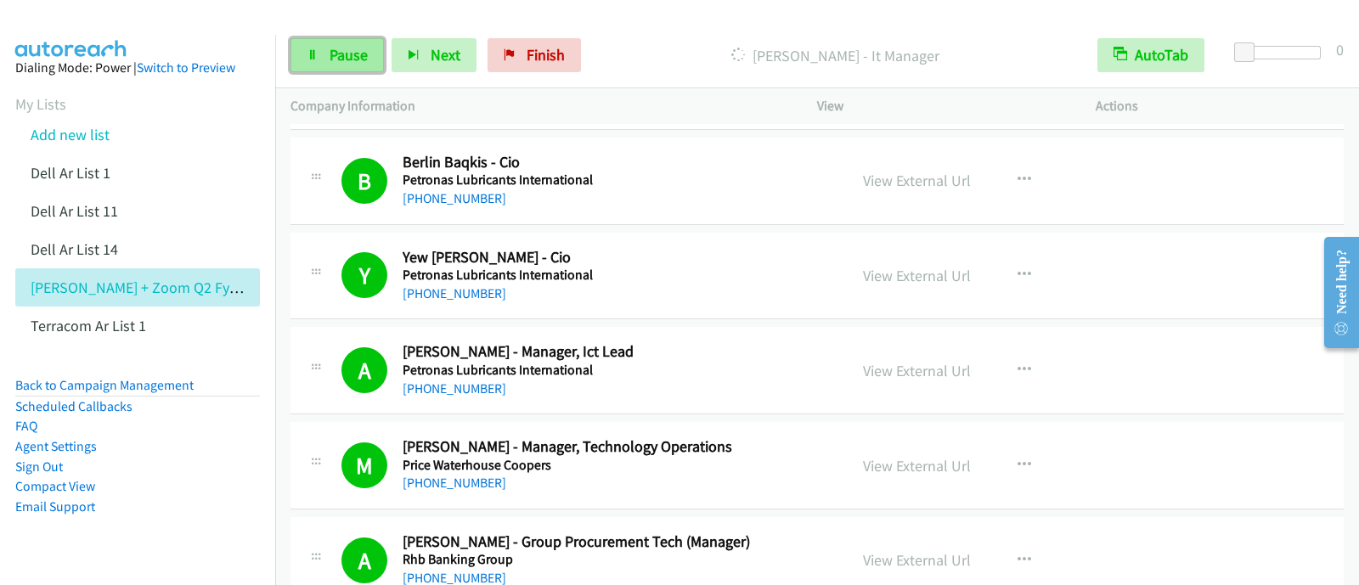
click at [347, 50] on span "Pause" at bounding box center [349, 55] width 38 height 20
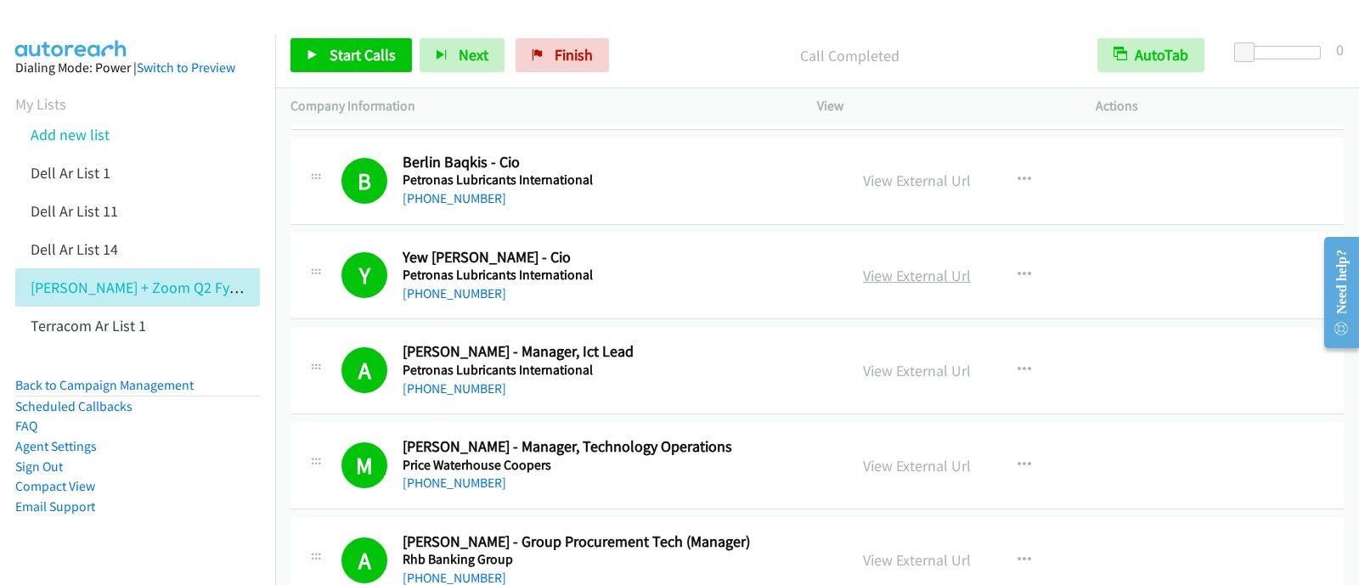
click at [922, 266] on link "View External Url" at bounding box center [917, 276] width 108 height 20
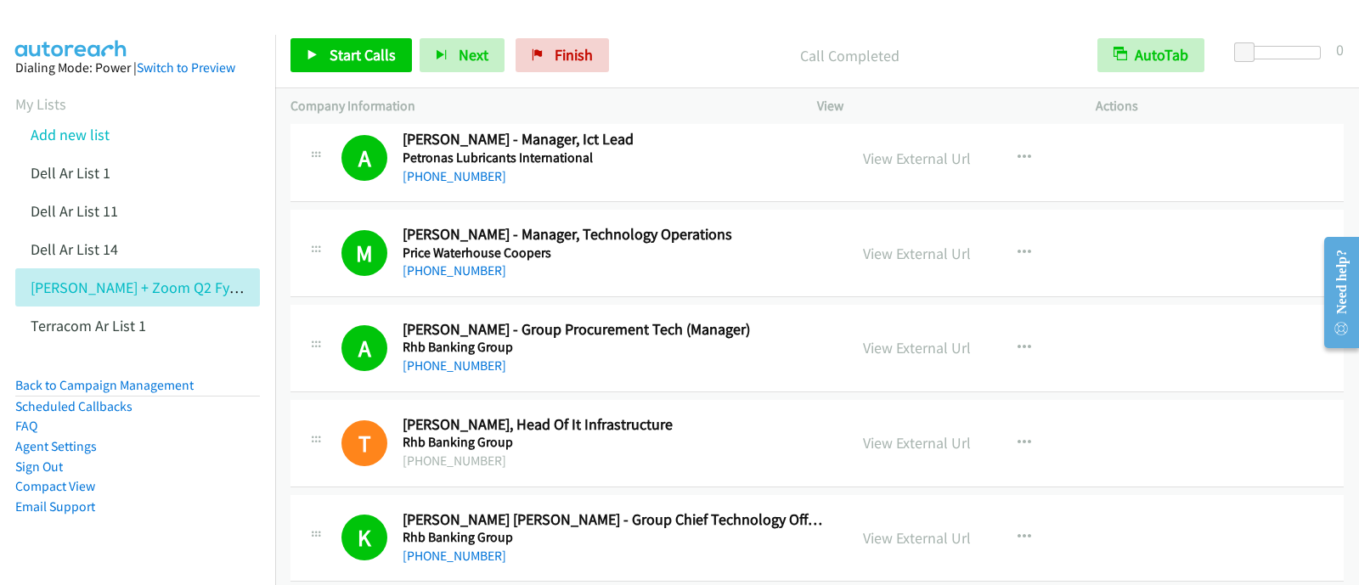
scroll to position [9386, 0]
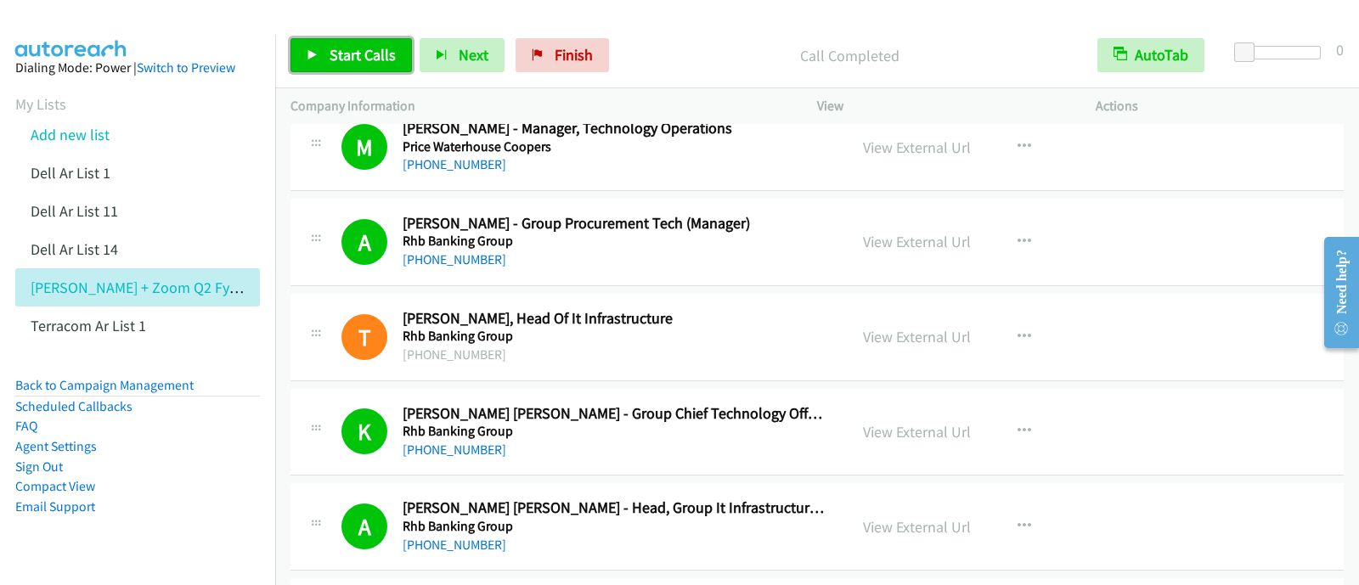
click at [338, 44] on link "Start Calls" at bounding box center [351, 55] width 121 height 34
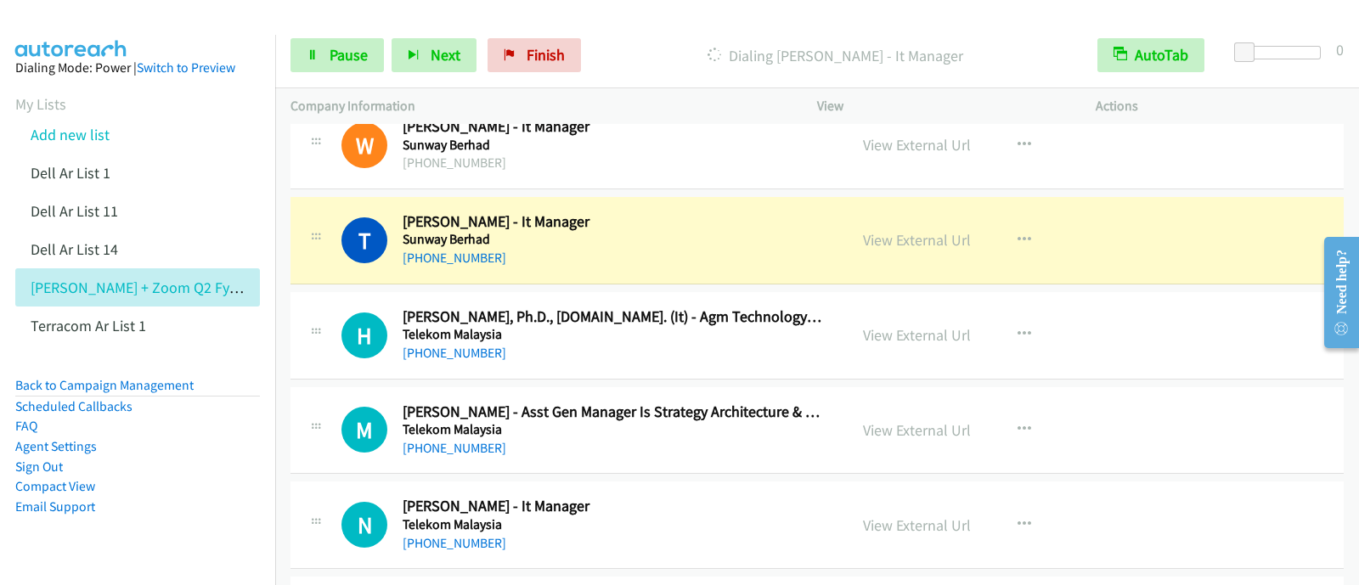
scroll to position [10447, 0]
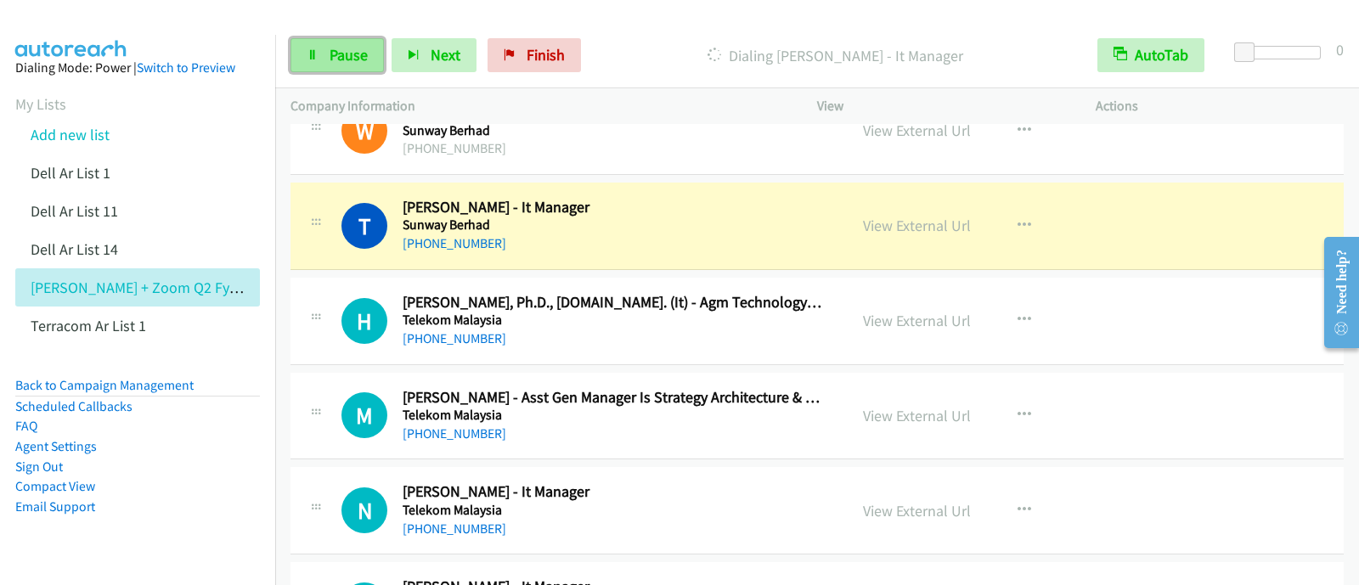
click at [343, 58] on span "Pause" at bounding box center [349, 55] width 38 height 20
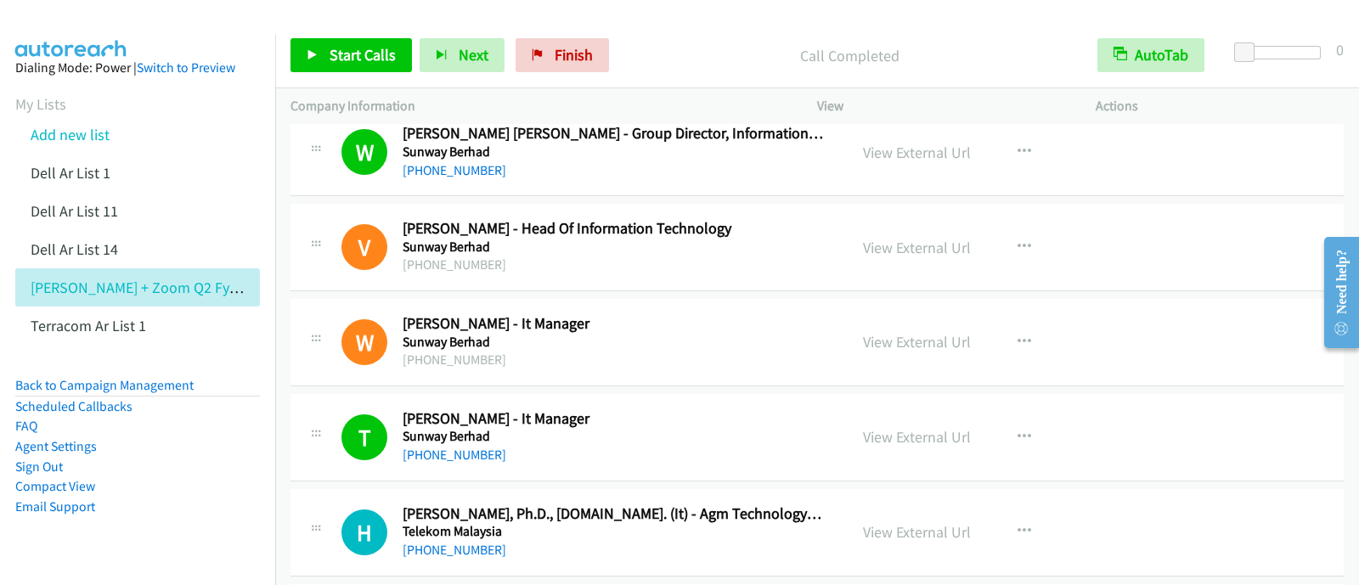
scroll to position [10342, 0]
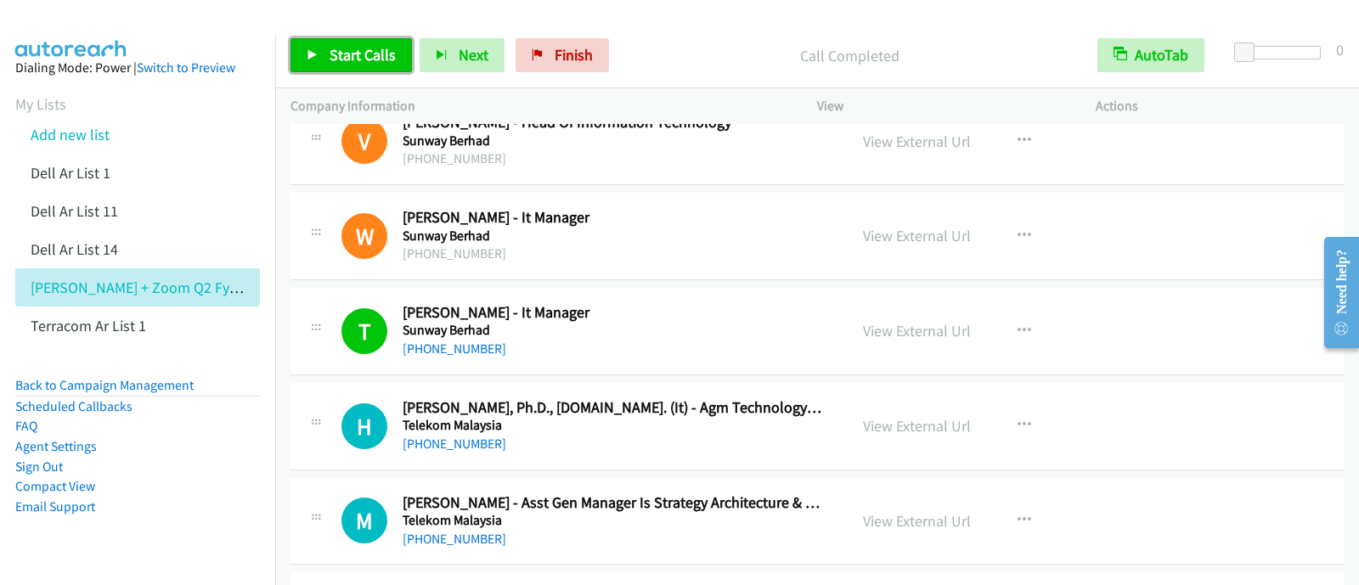
click at [358, 56] on span "Start Calls" at bounding box center [363, 55] width 66 height 20
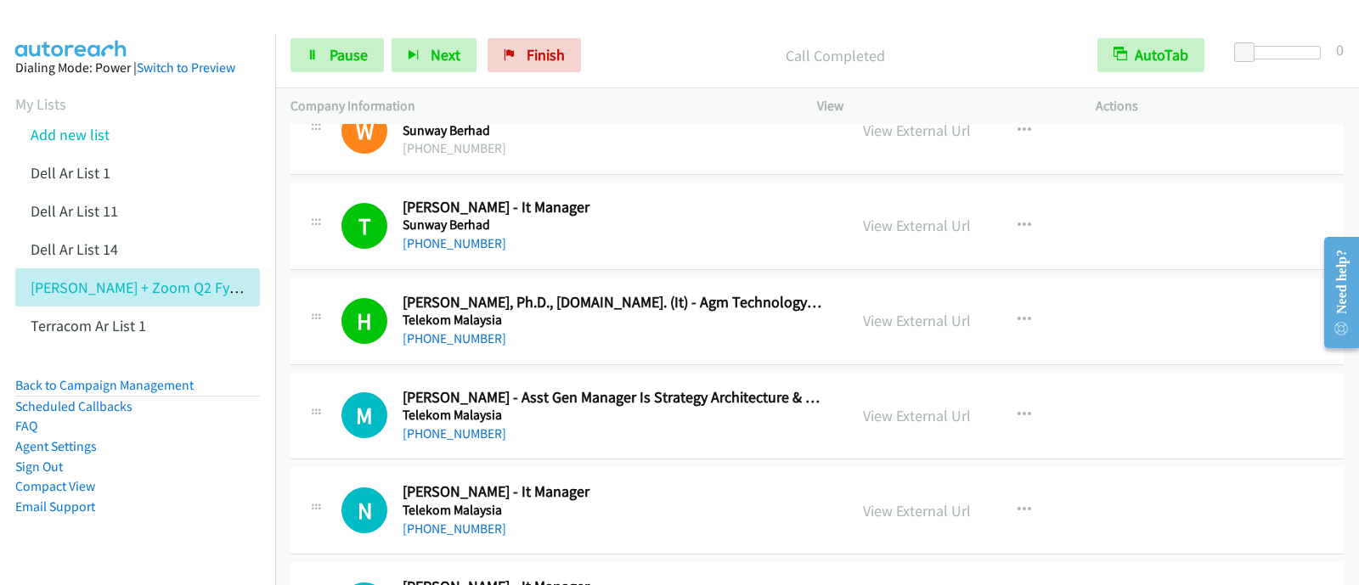
scroll to position [10553, 0]
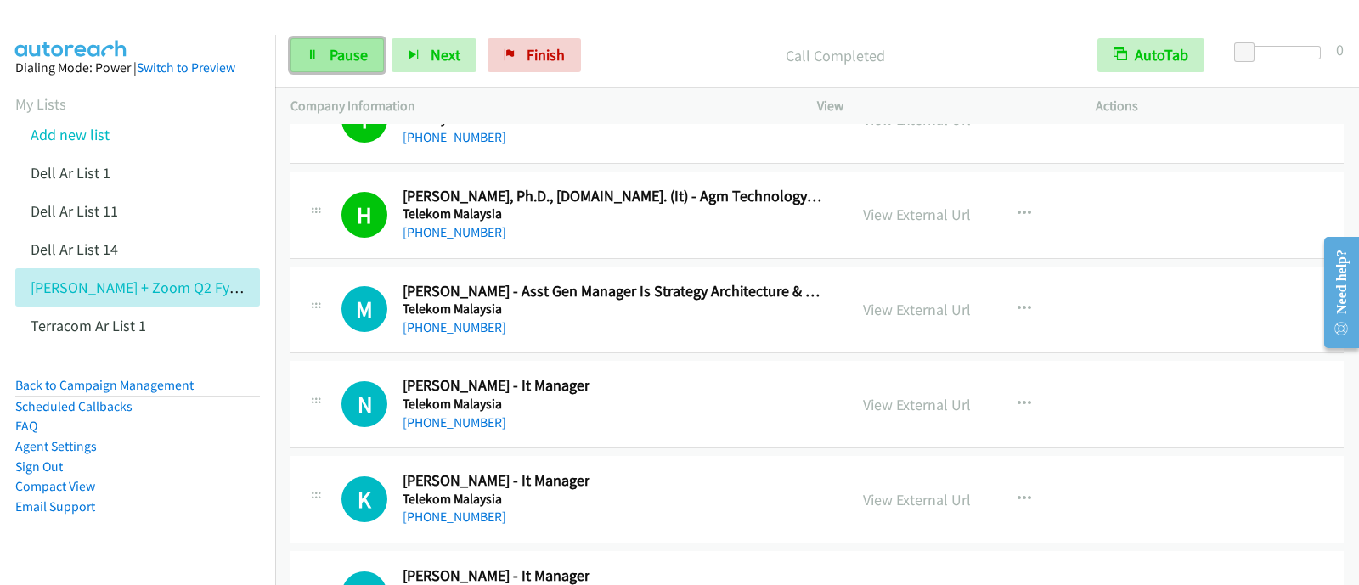
drag, startPoint x: 340, startPoint y: 45, endPoint x: 343, endPoint y: 56, distance: 11.6
click at [340, 45] on span "Pause" at bounding box center [349, 55] width 38 height 20
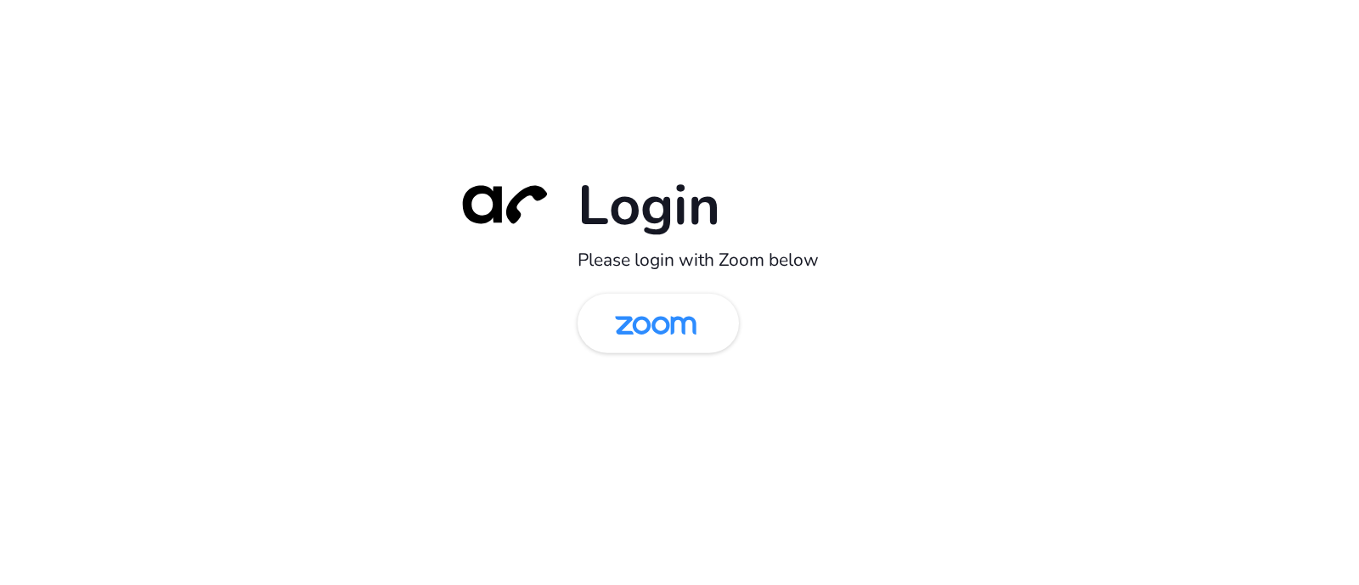
drag, startPoint x: 658, startPoint y: 339, endPoint x: 886, endPoint y: 57, distance: 362.4
click at [658, 338] on img at bounding box center [655, 324] width 117 height 55
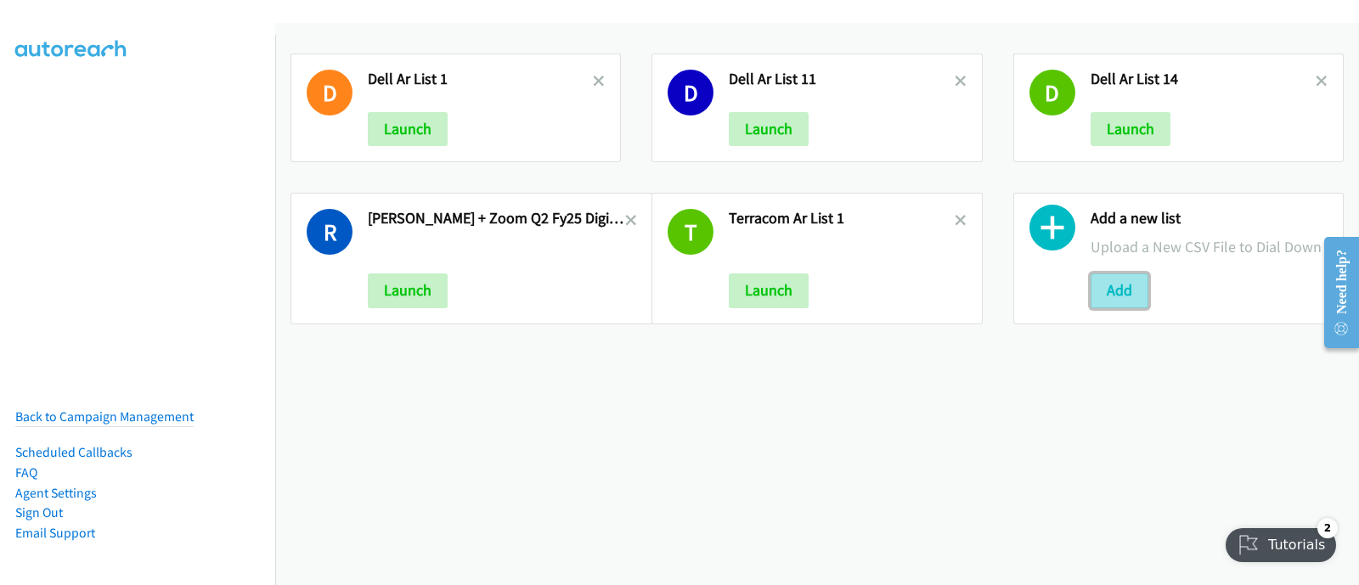
click at [1091, 291] on button "Add" at bounding box center [1120, 291] width 58 height 34
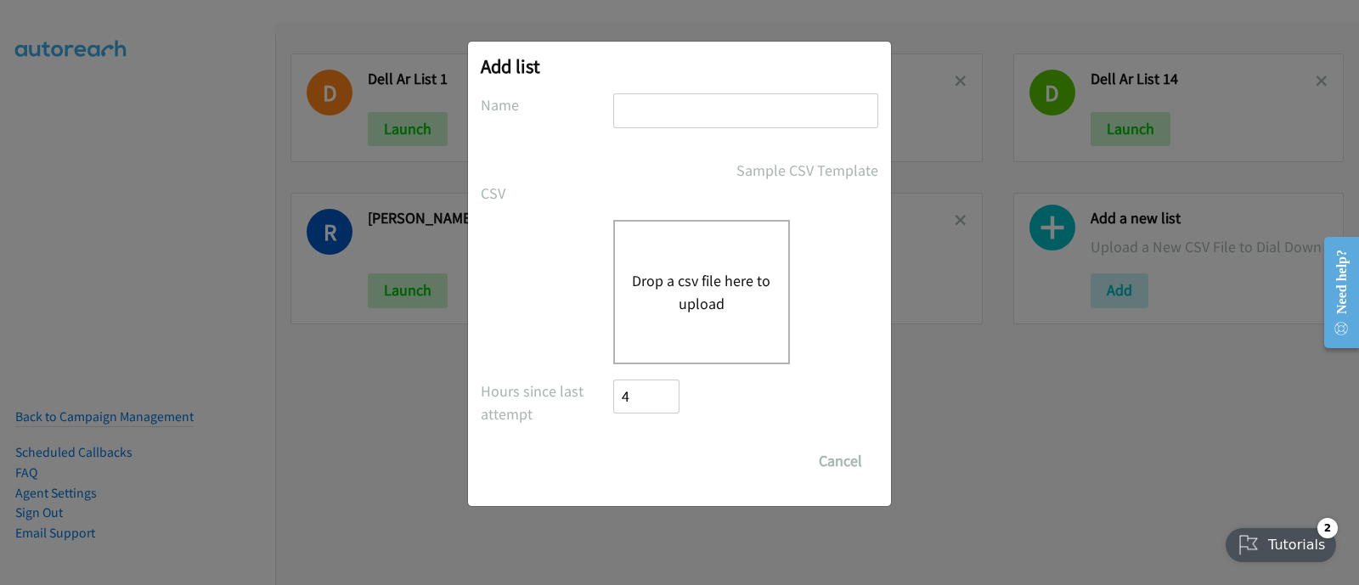
click at [680, 307] on button "Drop a csv file here to upload" at bounding box center [701, 292] width 139 height 46
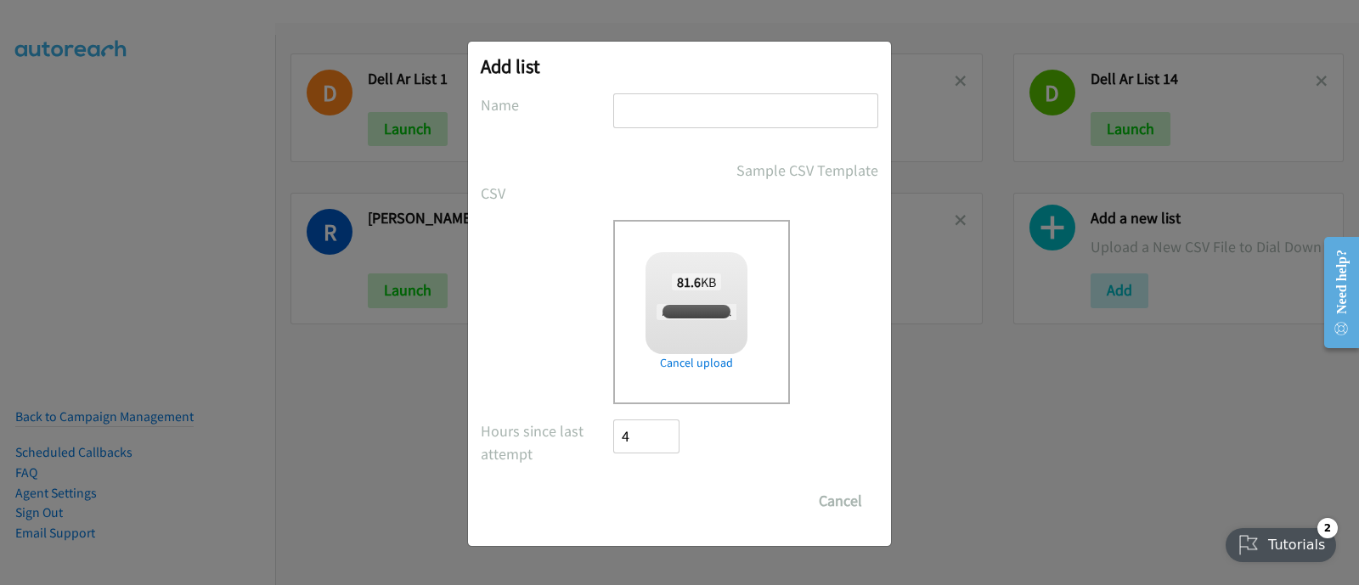
checkbox input "true"
click at [686, 115] on input "text" at bounding box center [745, 110] width 265 height 35
paste input "report1759462956211"
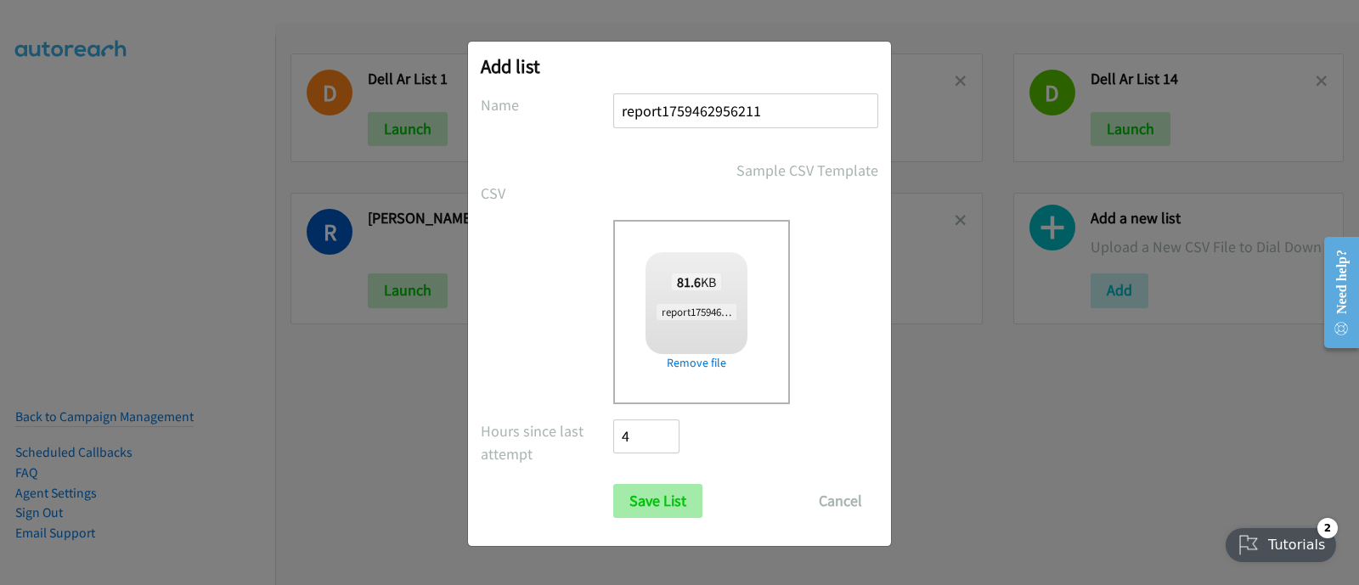
type input "report1759462956211"
click at [677, 503] on input "Save List" at bounding box center [657, 501] width 89 height 34
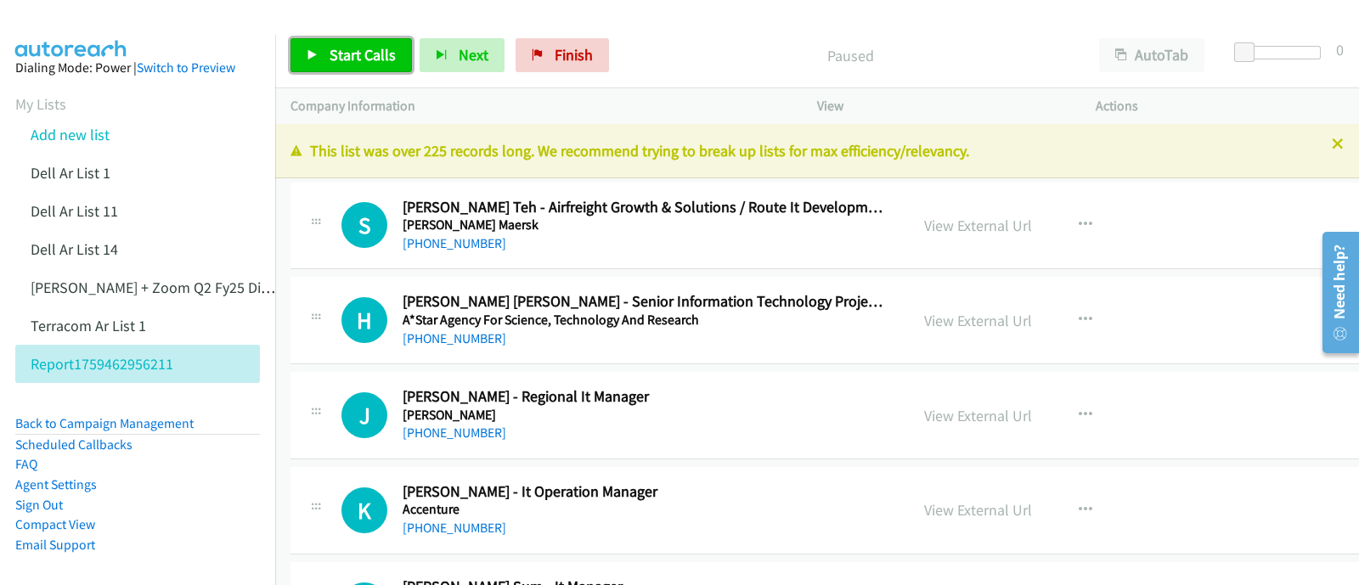
click at [362, 57] on span "Start Calls" at bounding box center [363, 55] width 66 height 20
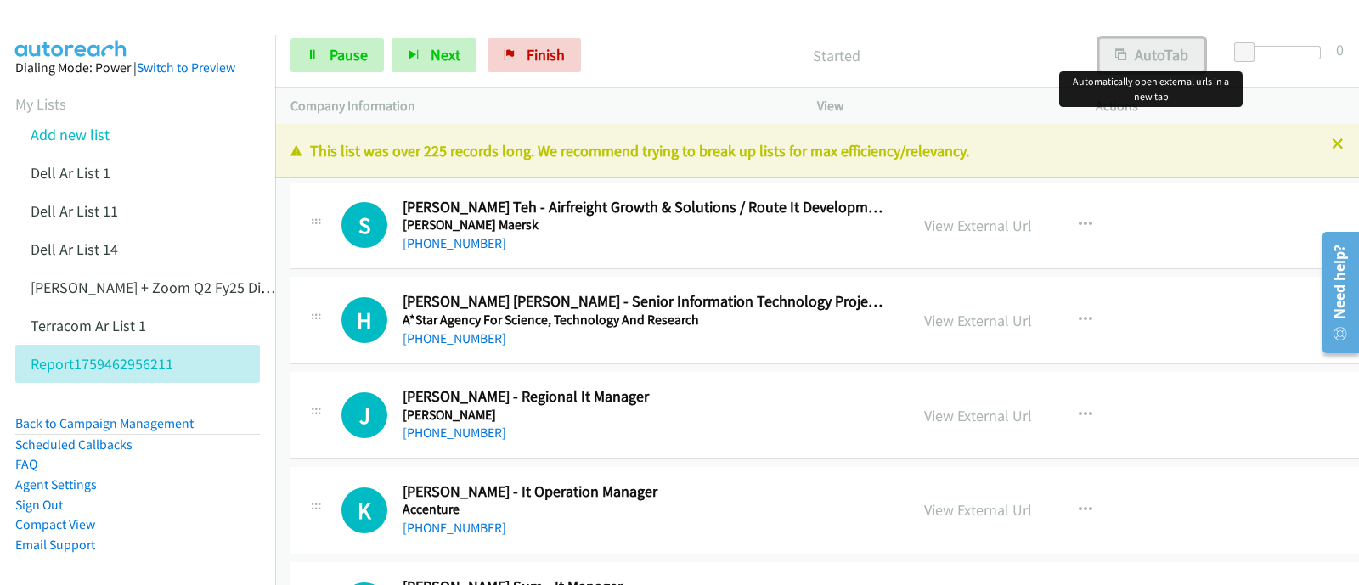
click at [1166, 65] on button "AutoTab" at bounding box center [1151, 55] width 105 height 34
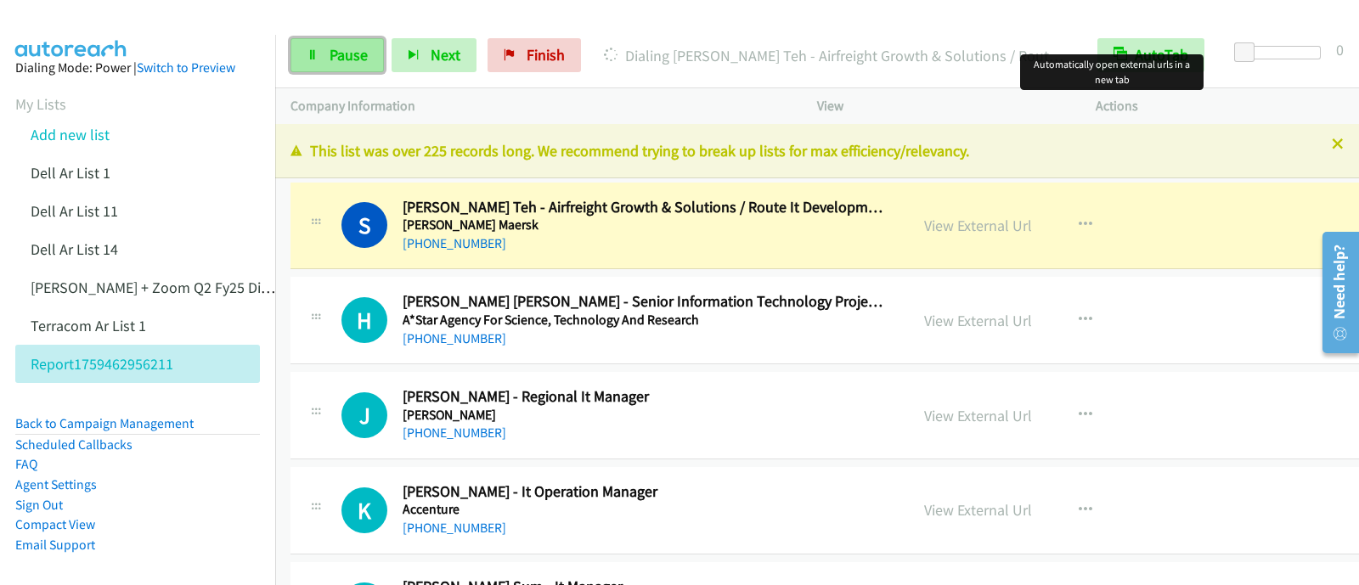
click at [319, 61] on link "Pause" at bounding box center [337, 55] width 93 height 34
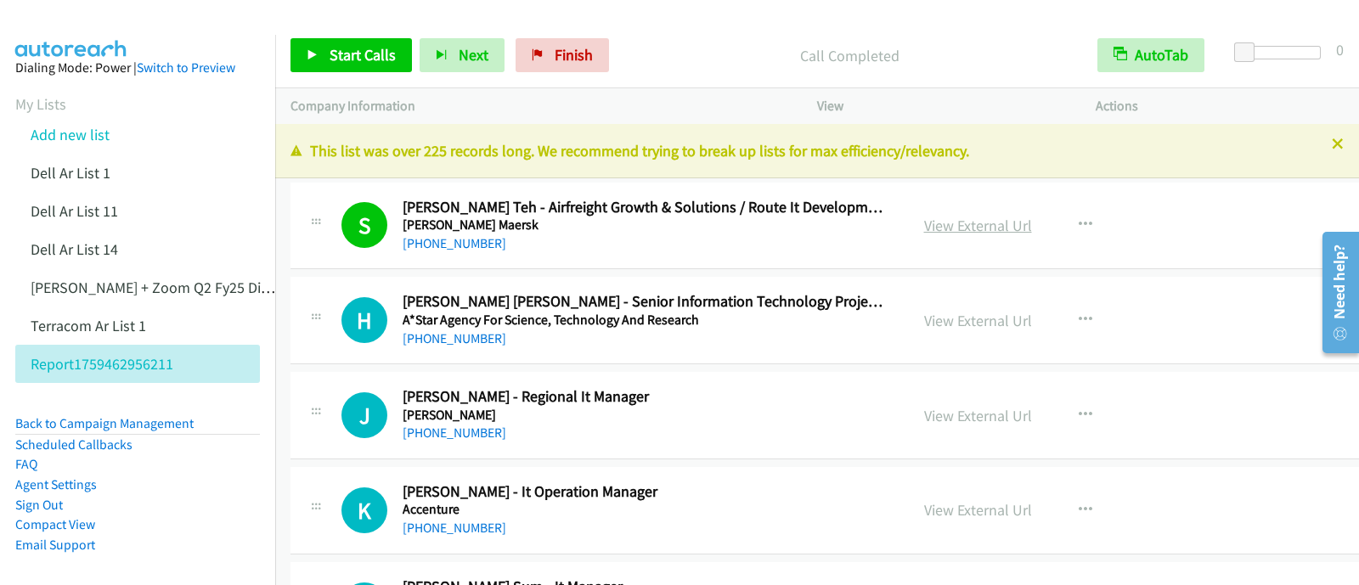
click at [924, 223] on link "View External Url" at bounding box center [978, 226] width 108 height 20
click at [341, 57] on span "Start Calls" at bounding box center [363, 55] width 66 height 20
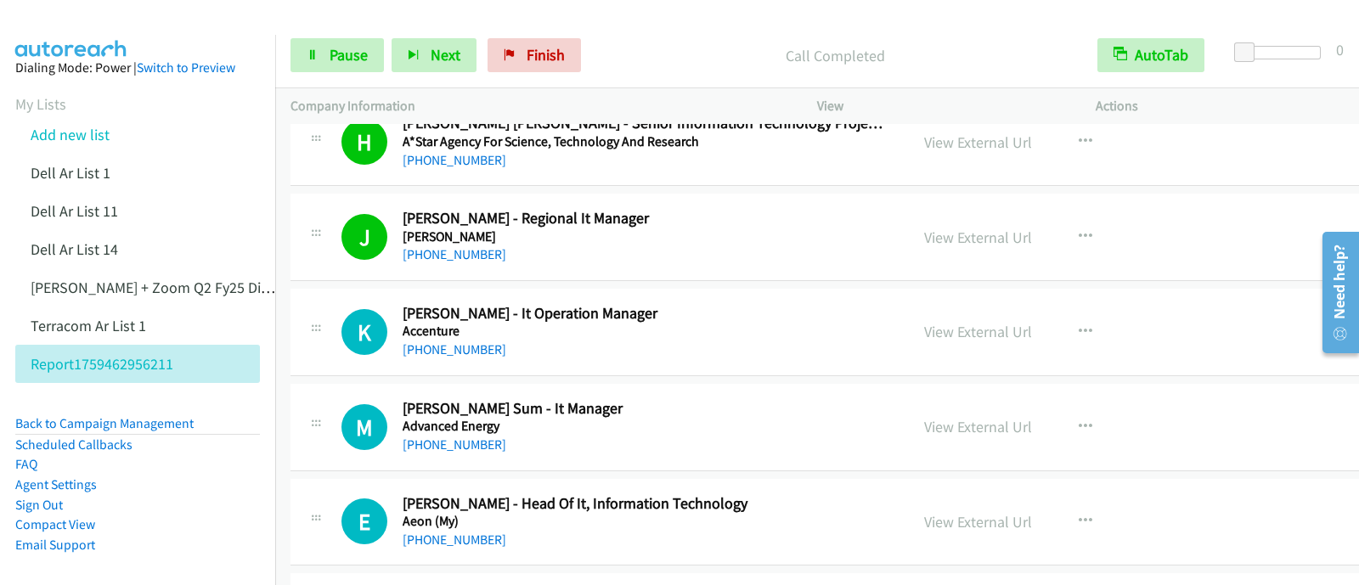
scroll to position [212, 0]
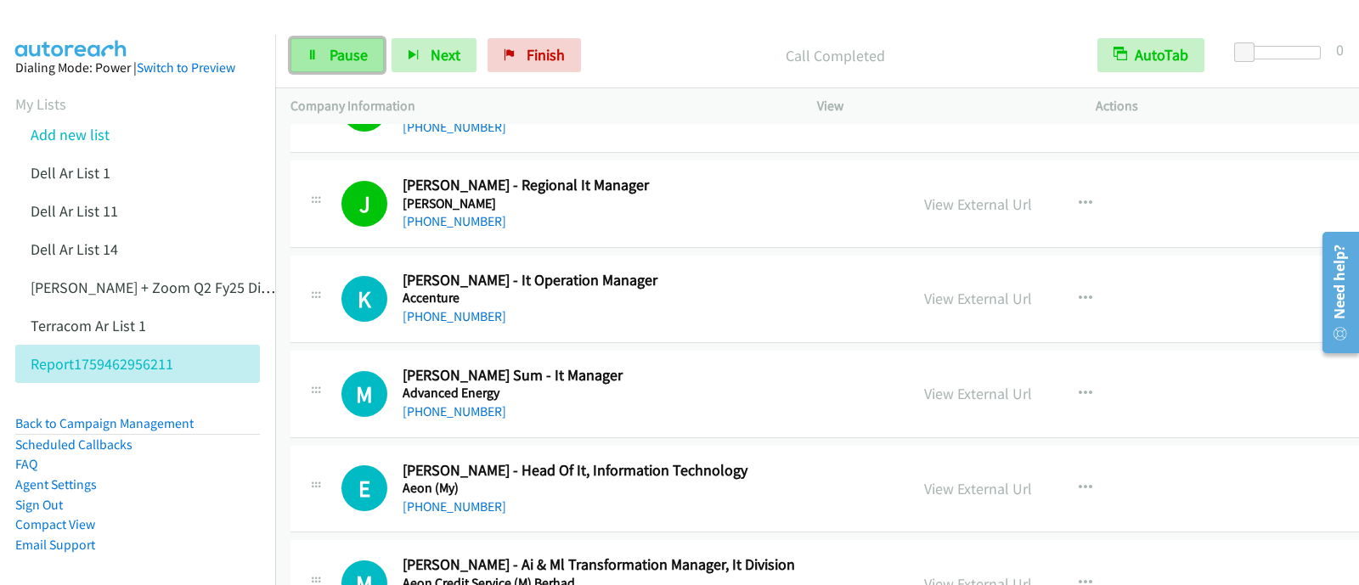
click at [330, 64] on span "Pause" at bounding box center [349, 55] width 38 height 20
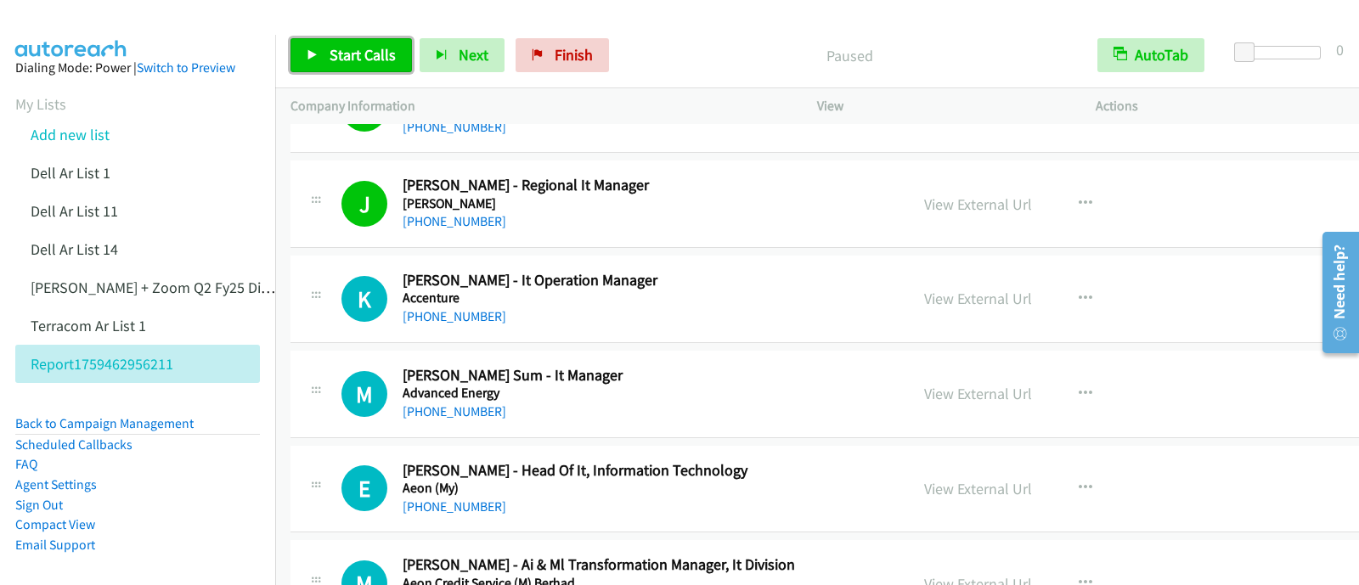
click at [336, 64] on span "Start Calls" at bounding box center [363, 55] width 66 height 20
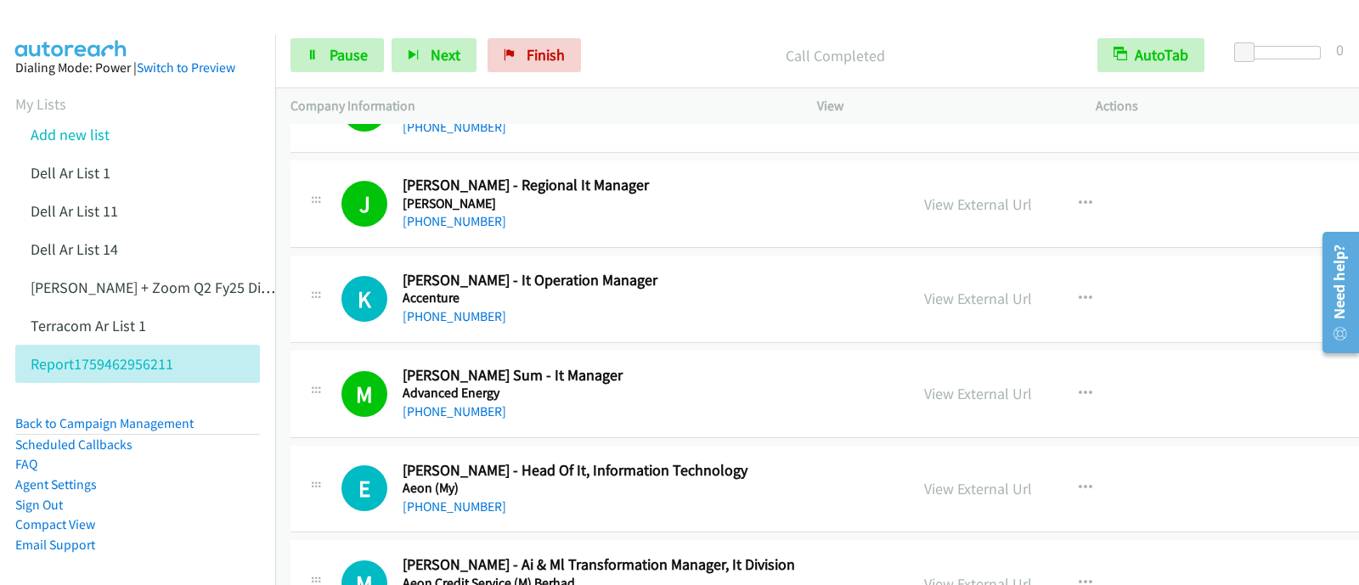
scroll to position [319, 0]
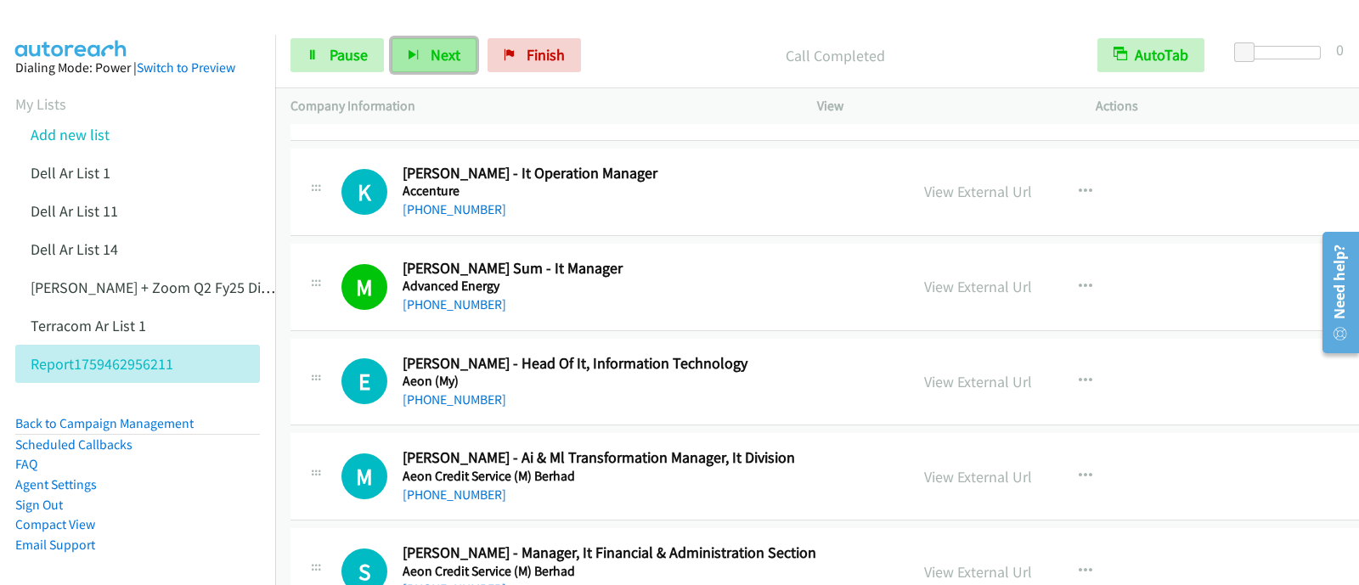
click at [420, 48] on button "Next" at bounding box center [434, 55] width 85 height 34
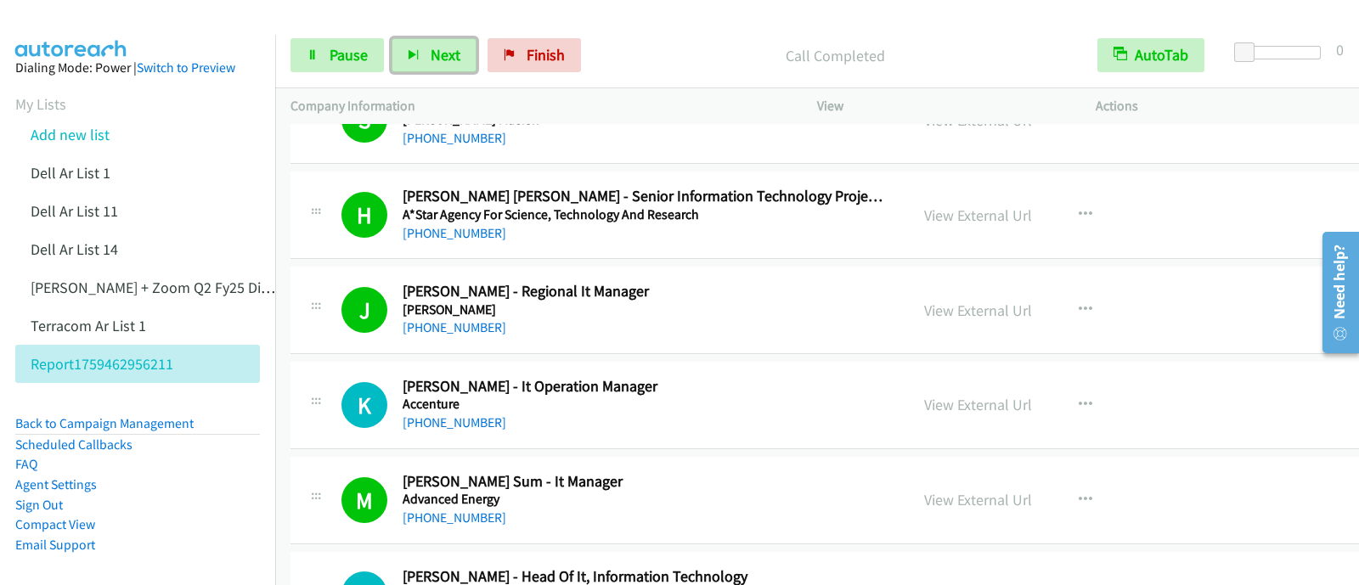
scroll to position [0, 0]
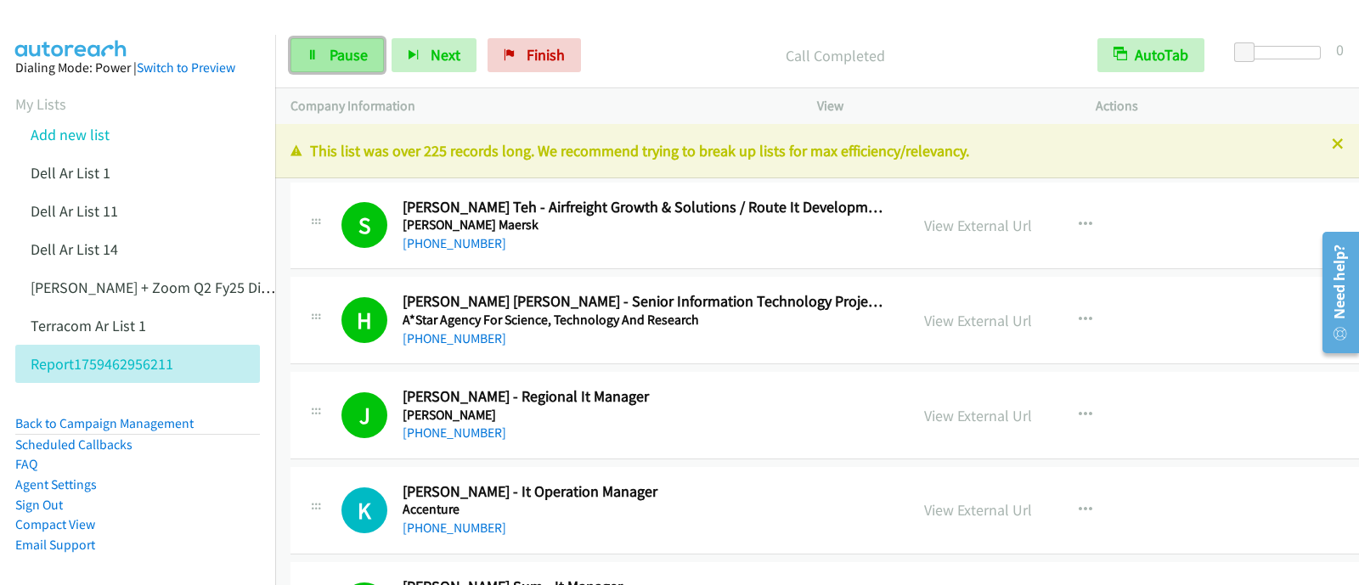
click at [347, 51] on span "Pause" at bounding box center [349, 55] width 38 height 20
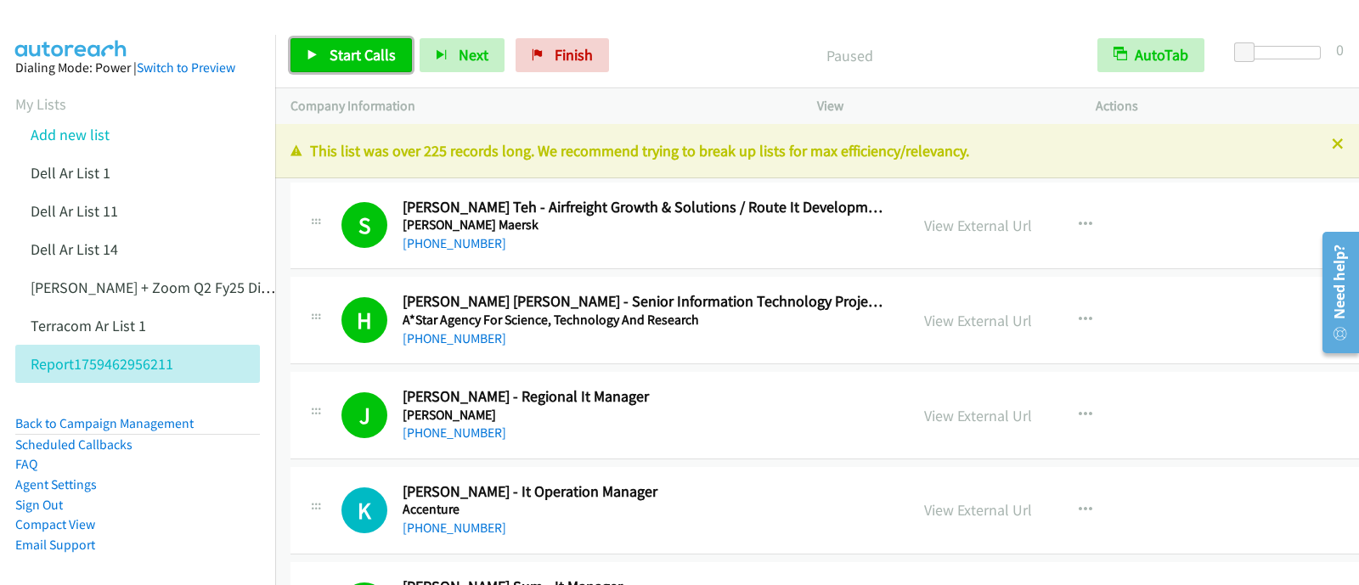
click at [346, 61] on span "Start Calls" at bounding box center [363, 55] width 66 height 20
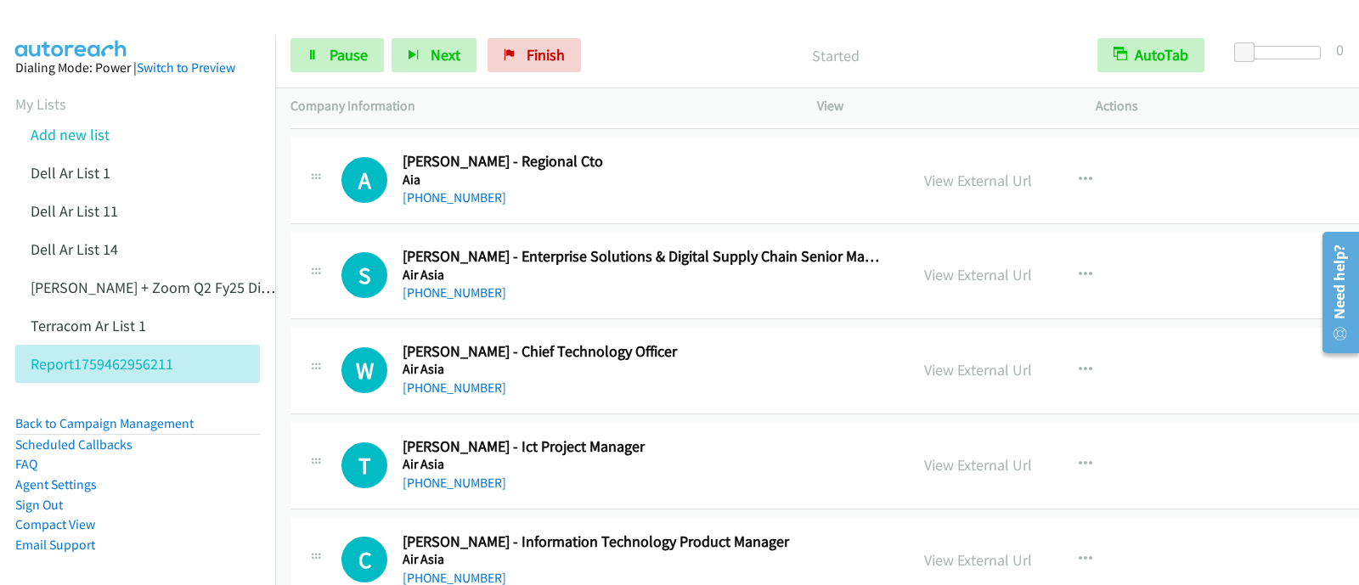
scroll to position [1274, 0]
